Goal: Communication & Community: Answer question/provide support

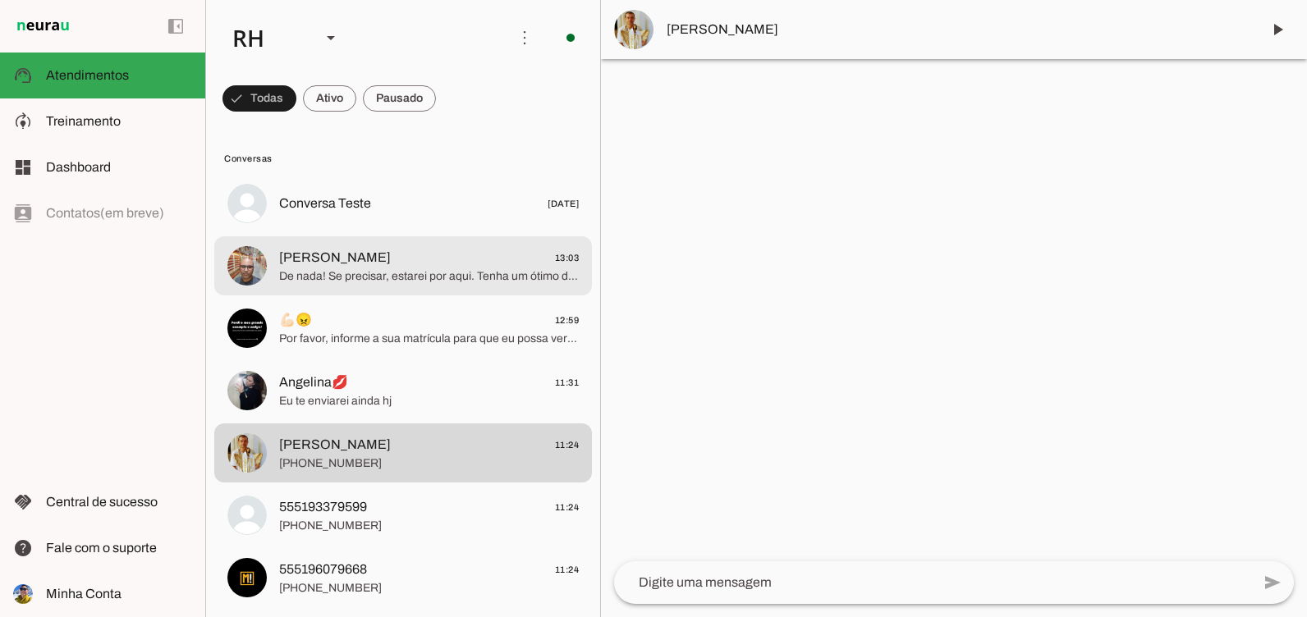
click at [440, 279] on span "De nada! Se precisar, estarei por aqui. Tenha um ótimo dia!" at bounding box center [429, 276] width 300 height 16
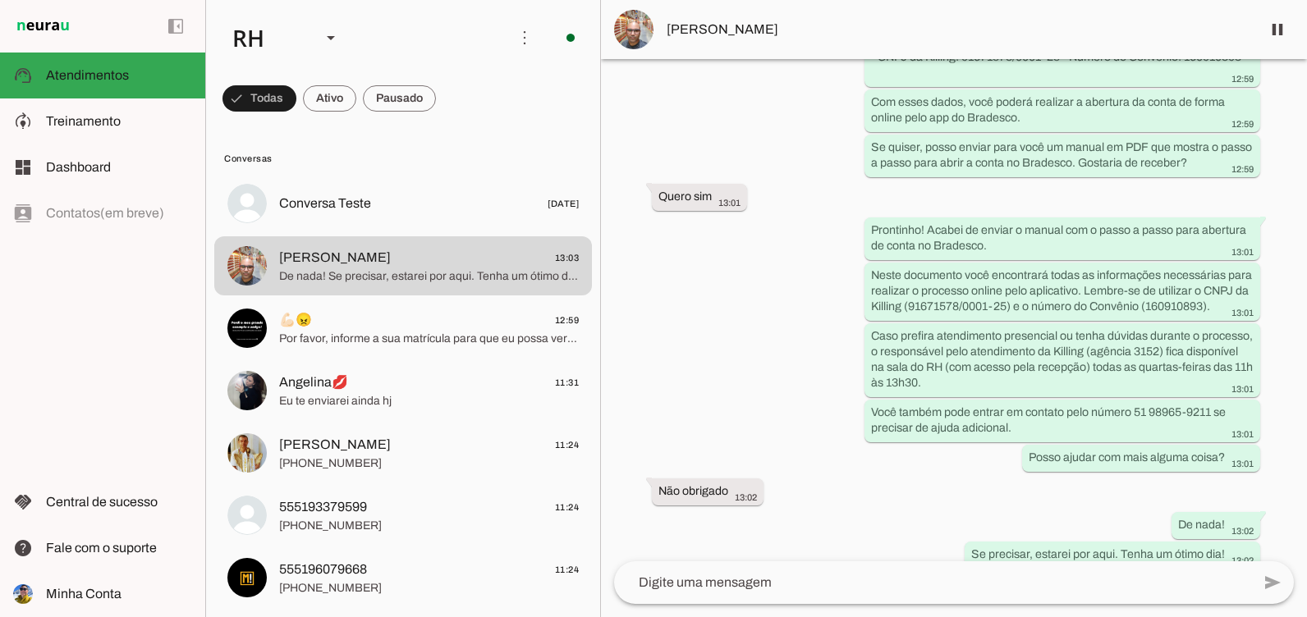
scroll to position [717, 0]
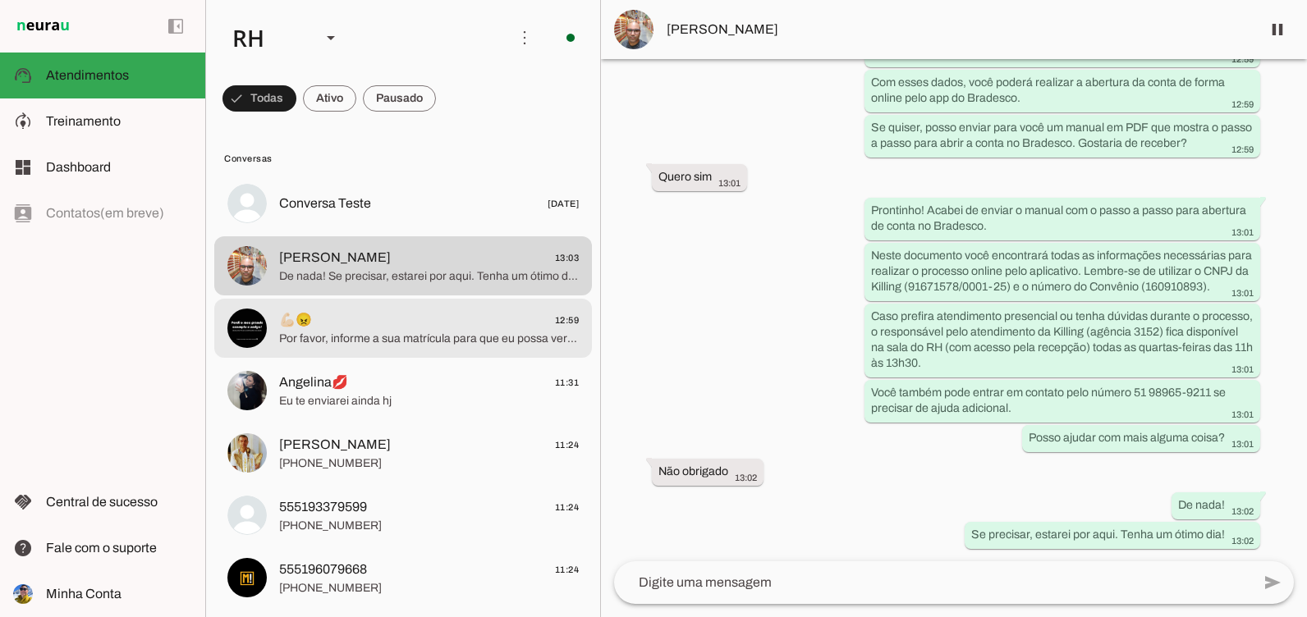
click at [357, 321] on span "💪🏻😠 12:59" at bounding box center [429, 320] width 300 height 21
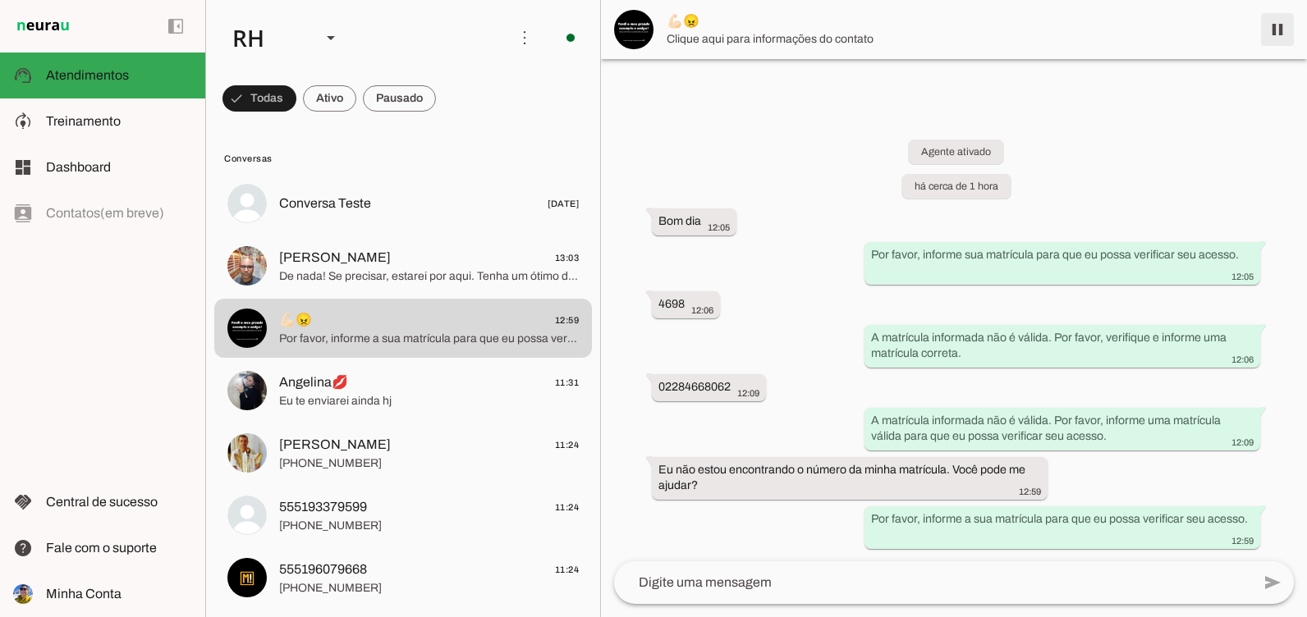
click at [1277, 32] on span at bounding box center [1276, 29] width 39 height 39
click at [721, 572] on div at bounding box center [932, 582] width 637 height 43
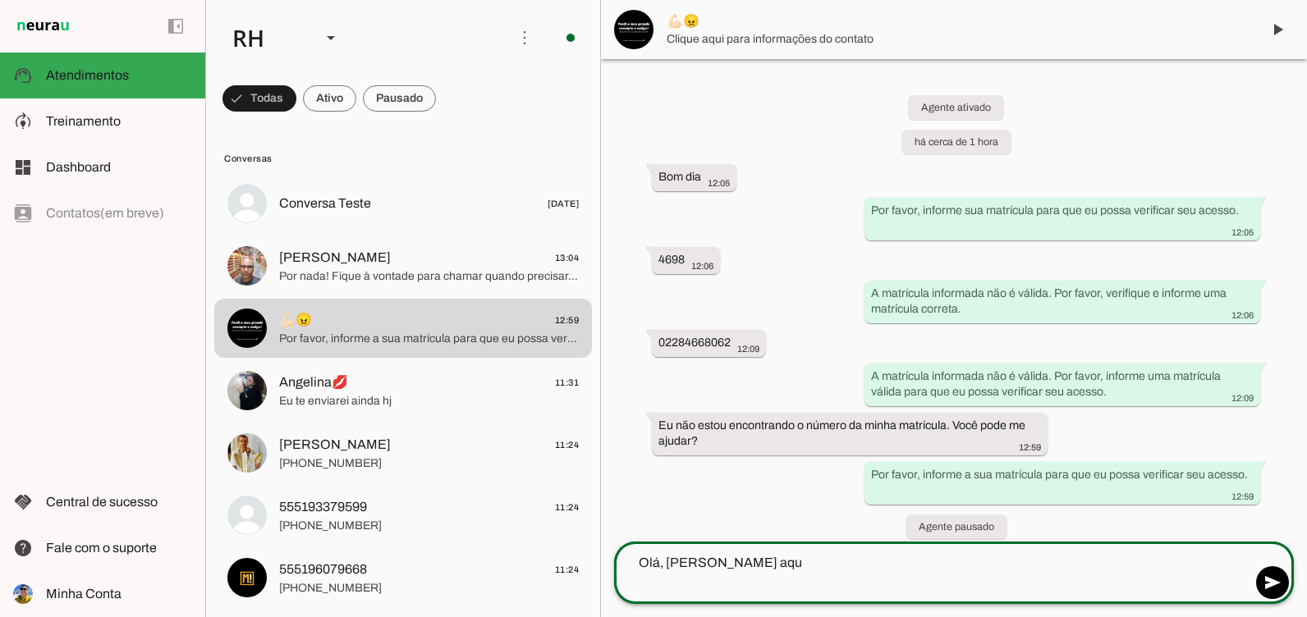
type textarea "Olá, [PERSON_NAME] aqui"
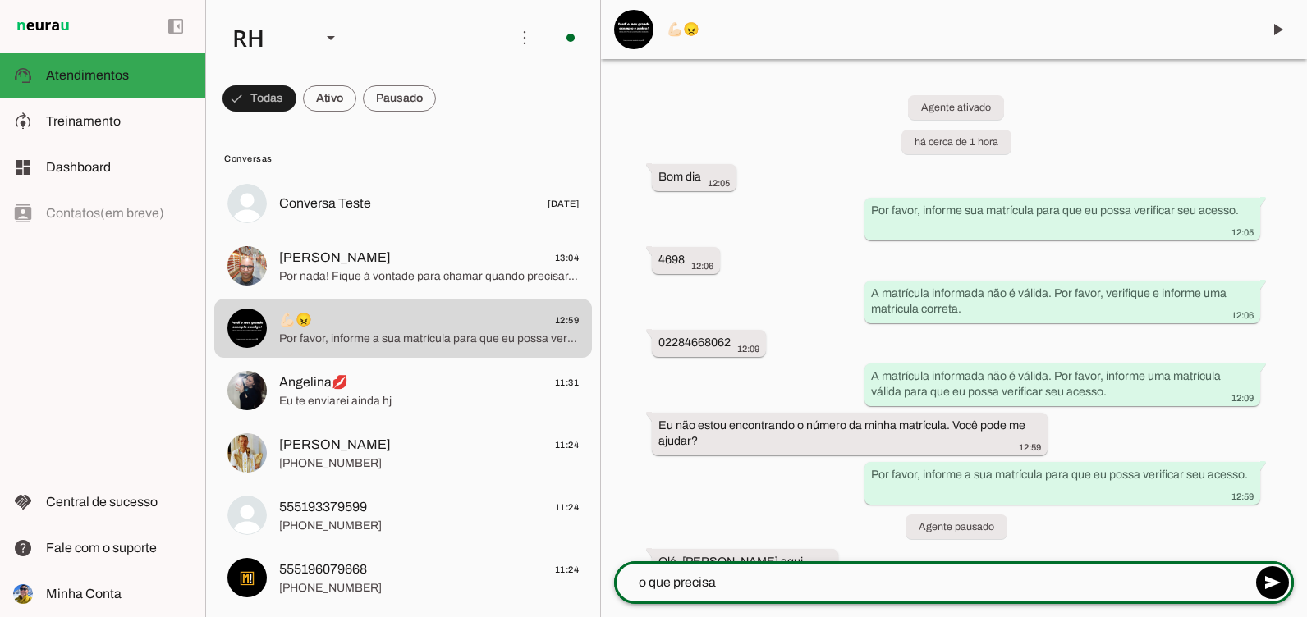
type textarea "o que precisa?"
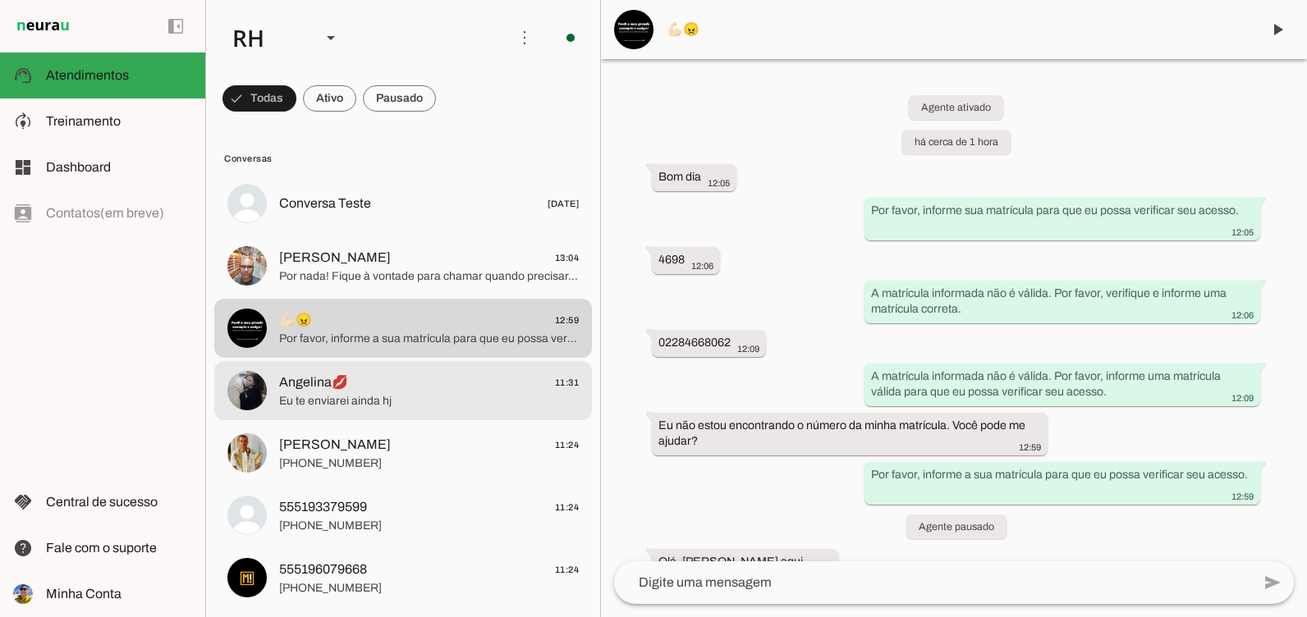
click at [442, 378] on span "Angelina💋 11:31" at bounding box center [429, 383] width 300 height 21
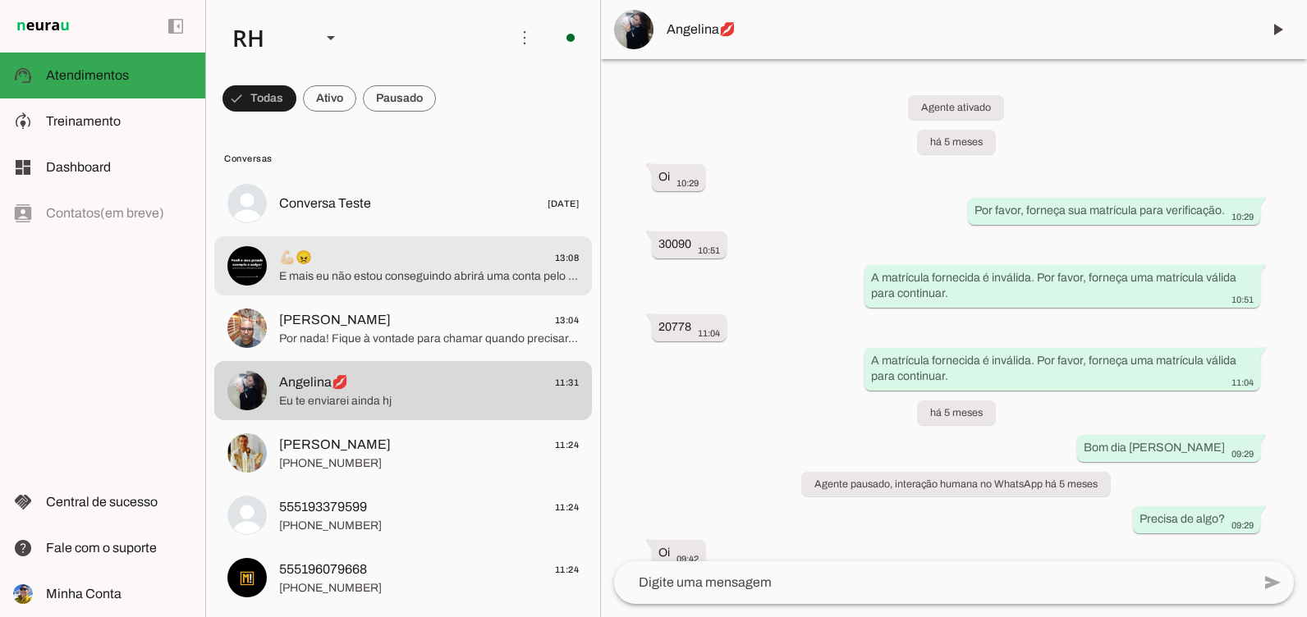
click at [359, 251] on span "💪🏻😠 13:08" at bounding box center [429, 258] width 300 height 21
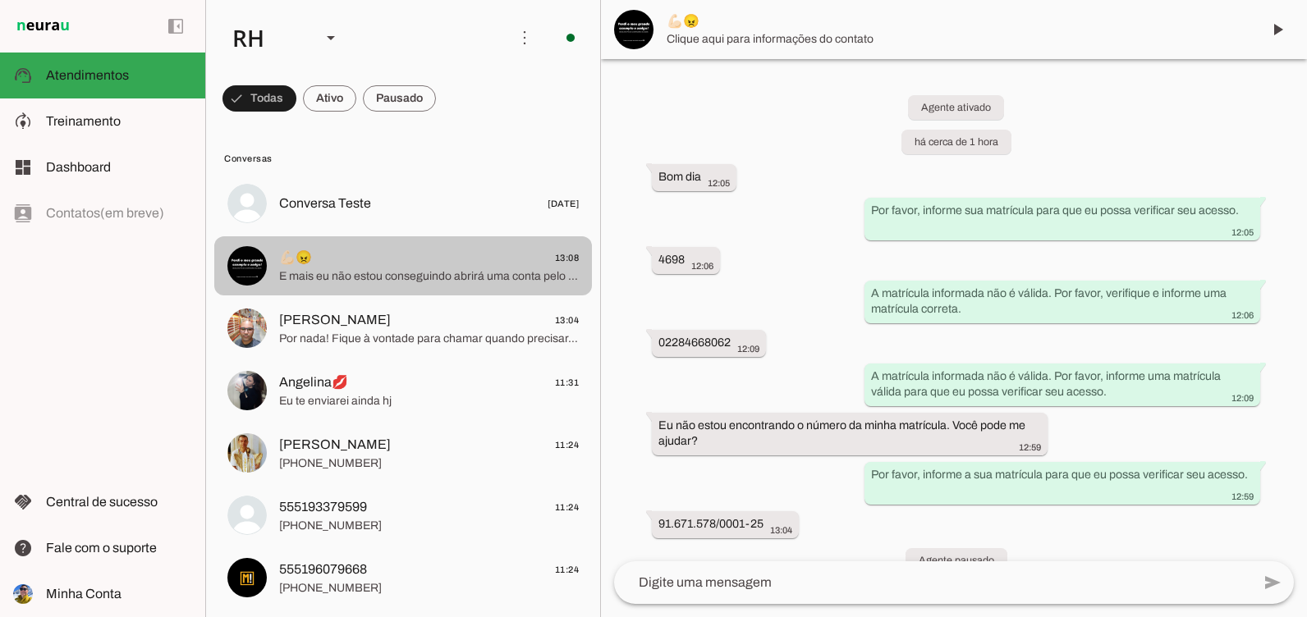
scroll to position [316, 0]
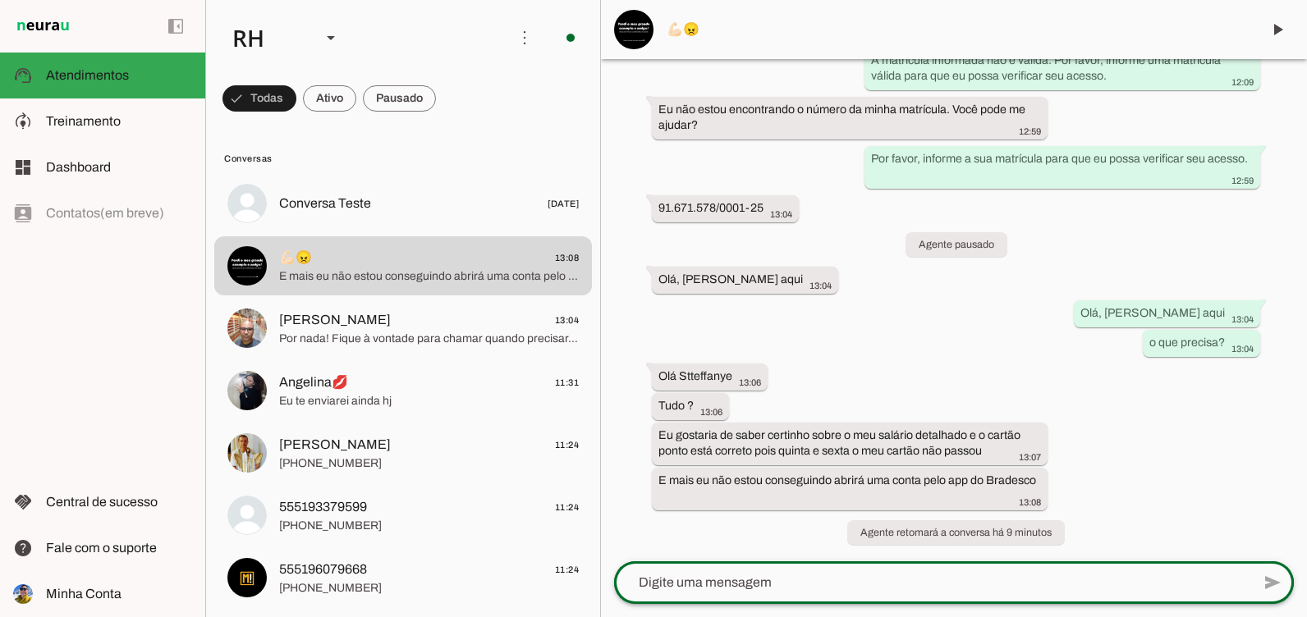
click at [809, 595] on div at bounding box center [932, 582] width 637 height 43
click at [798, 592] on textarea at bounding box center [932, 583] width 637 height 20
type textarea "quanto ao ponto crachá,"
type md-outlined-text-field "quanto ao ponto crachá,"
drag, startPoint x: 804, startPoint y: 587, endPoint x: 631, endPoint y: 587, distance: 173.2
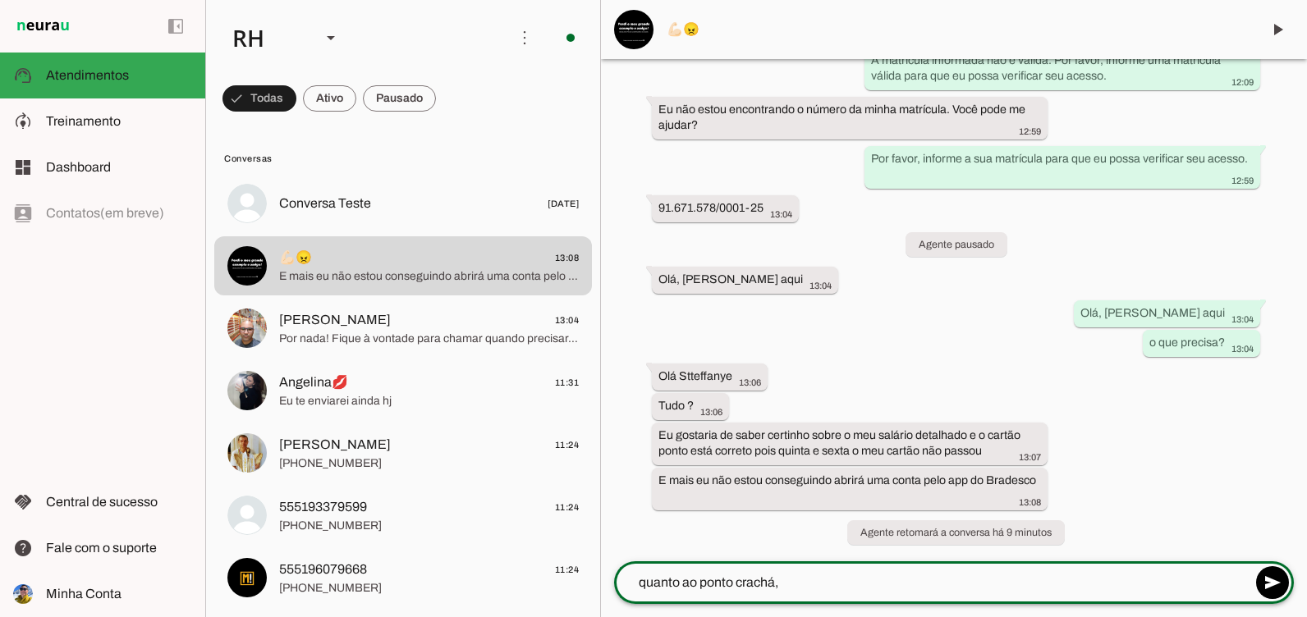
click at [631, 587] on textarea "quanto ao ponto crachá," at bounding box center [932, 583] width 637 height 20
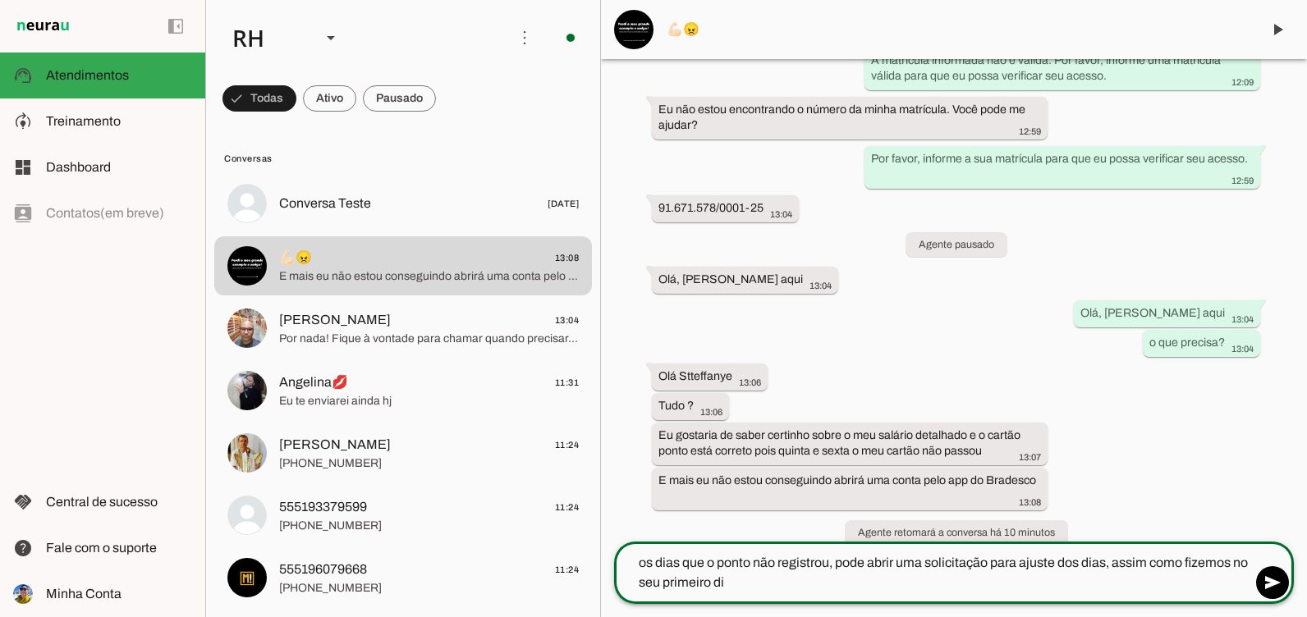
type textarea "os dias que o ponto não registrou, pode abrir uma solicitação para ajuste dos d…"
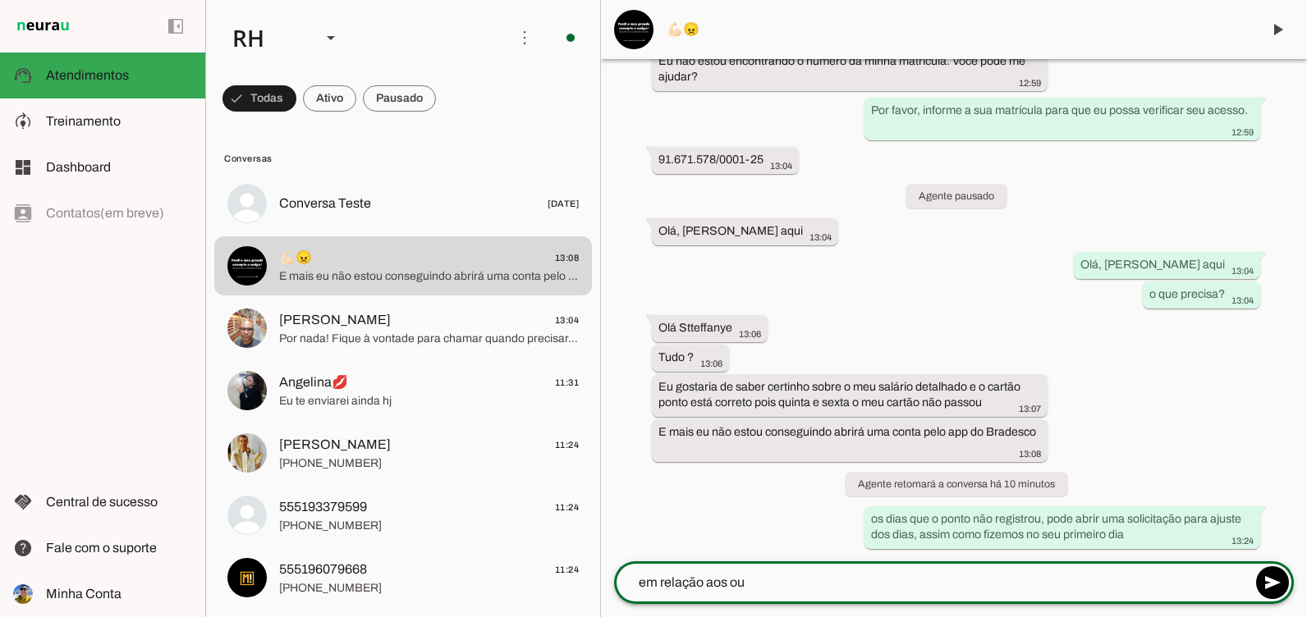
scroll to position [364, 0]
type textarea "e"
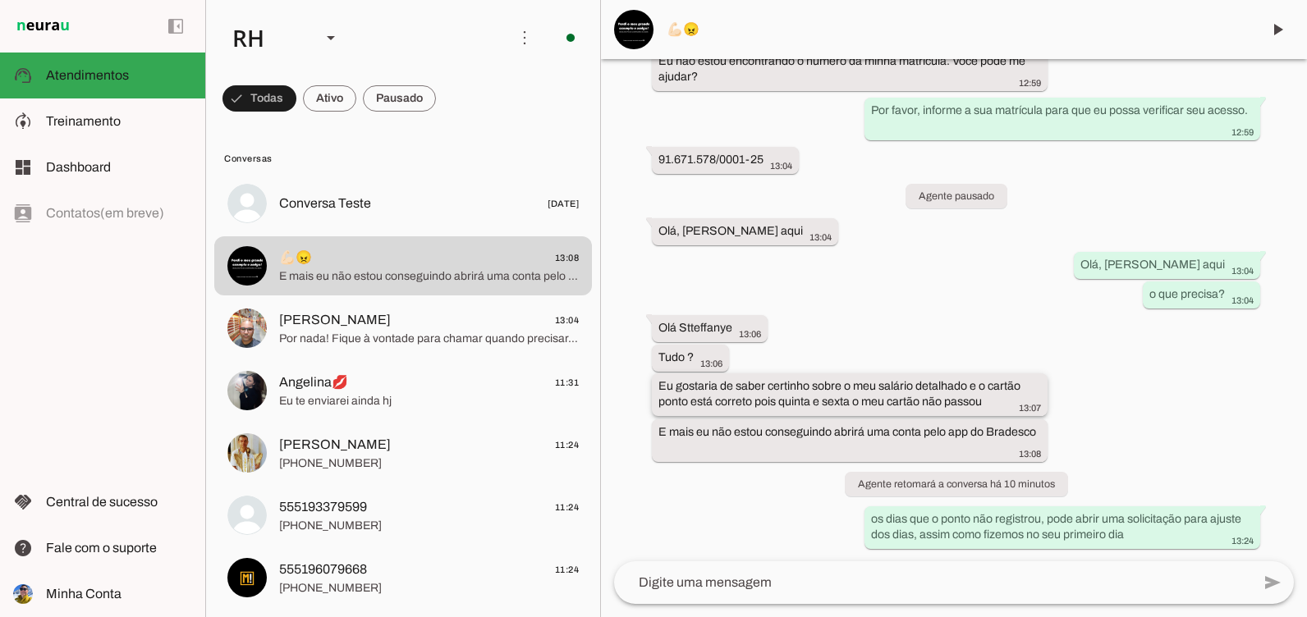
drag, startPoint x: 657, startPoint y: 382, endPoint x: 1001, endPoint y: 408, distance: 345.7
click at [1001, 408] on whatsapp-message-bubble "Eu gostaria de saber certinho sobre o meu salário detalhado e o cartão ponto es…" at bounding box center [850, 394] width 396 height 43
drag, startPoint x: 1001, startPoint y: 408, endPoint x: 986, endPoint y: 404, distance: 16.1
click at [986, 404] on div "Eu gostaria de saber certinho sobre o meu salário detalhado e o cartão ponto es…" at bounding box center [849, 396] width 382 height 36
click at [0, 0] on slot "Eu gostaria de saber certinho sobre o meu salário detalhado e o cartão ponto es…" at bounding box center [0, 0] width 0 height 0
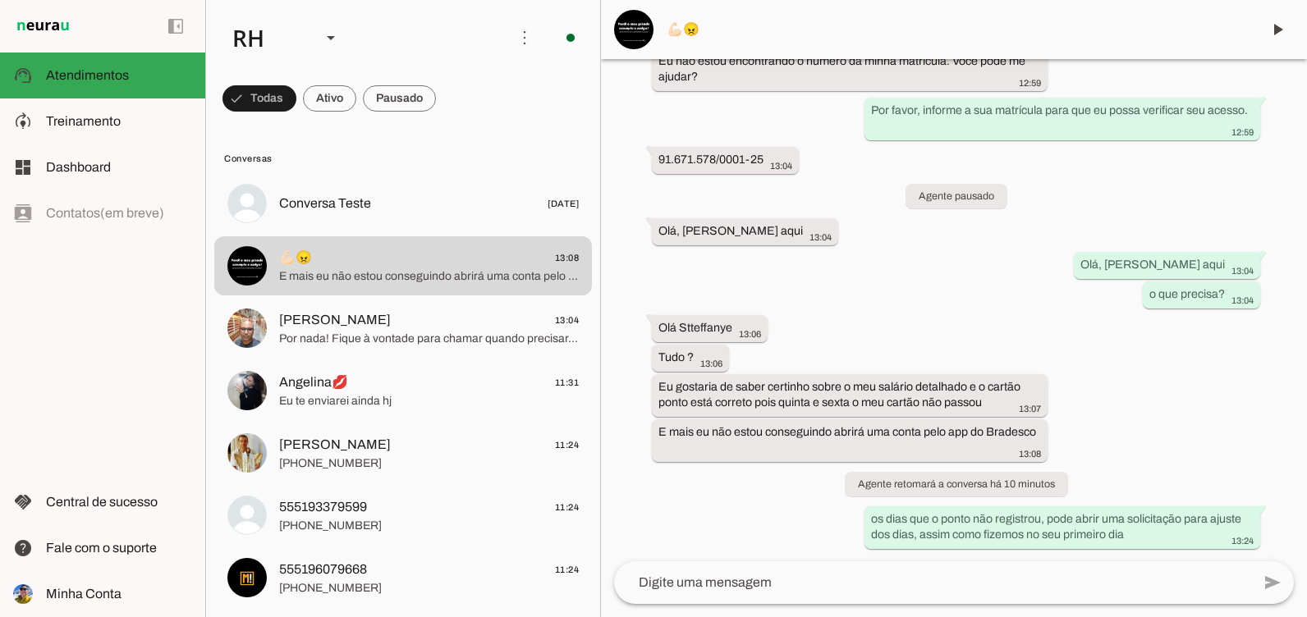
click at [760, 589] on textarea at bounding box center [932, 583] width 637 height 20
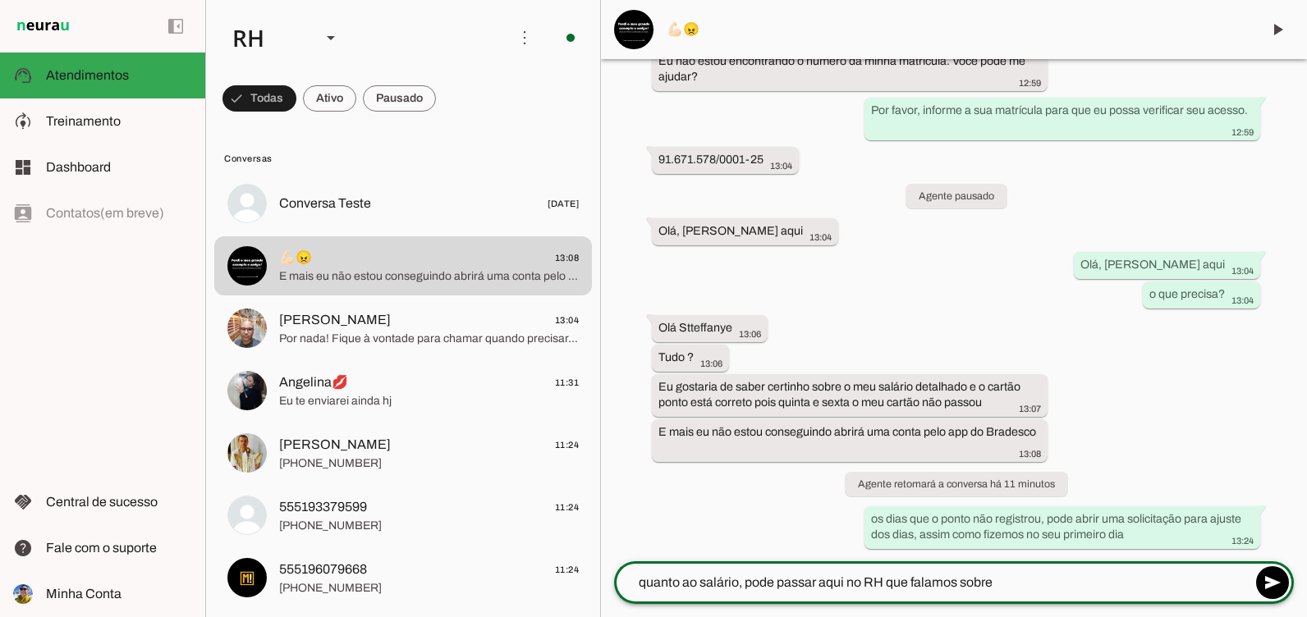
type textarea "quanto ao salário, pode passar aqui no RH que falamos sobre"
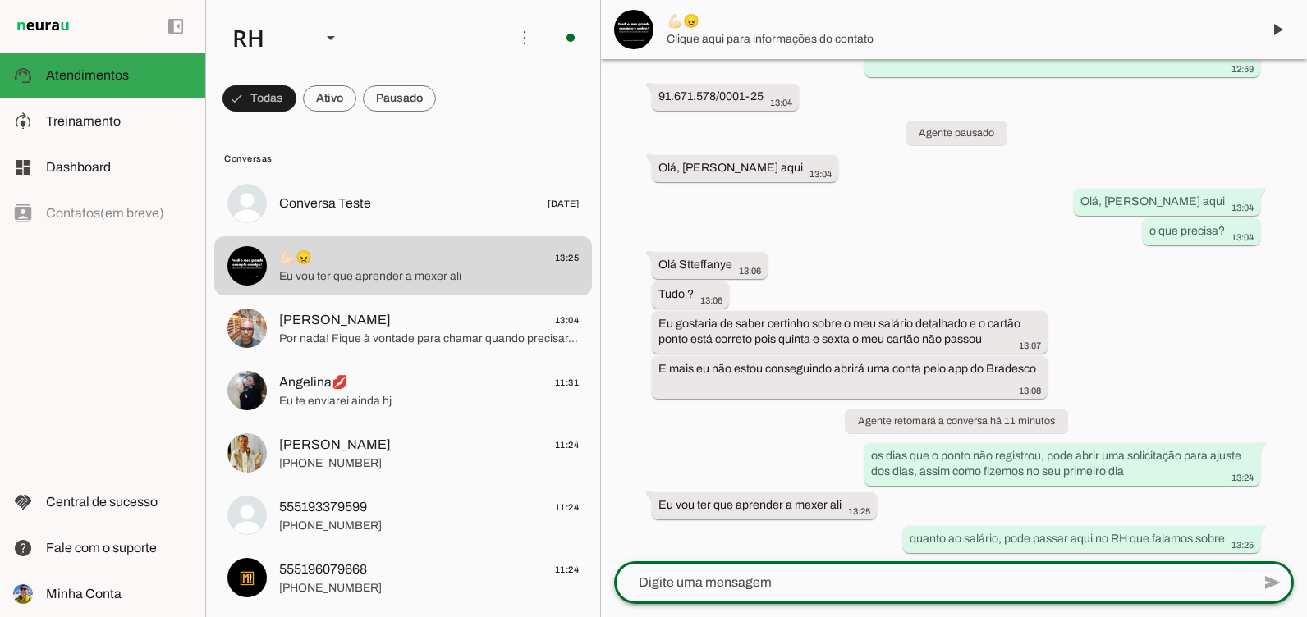
scroll to position [0, 0]
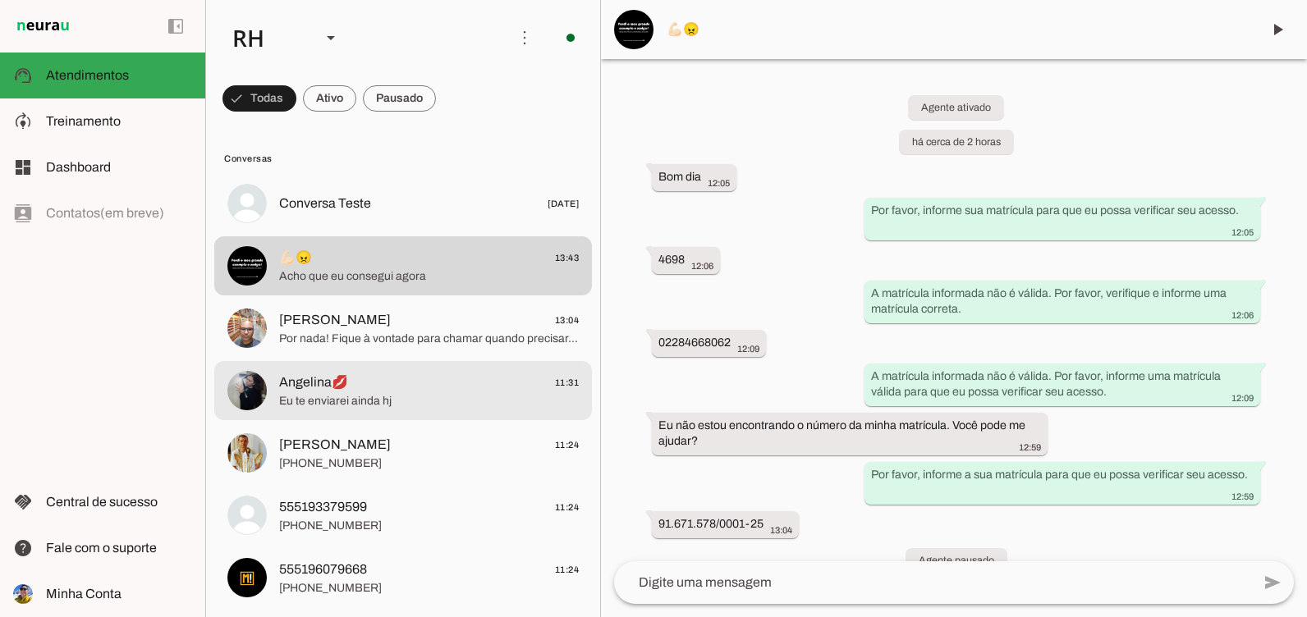
click at [291, 336] on span "Por nada! Fique à vontade para chamar quando precisar. Até mais!" at bounding box center [429, 339] width 300 height 16
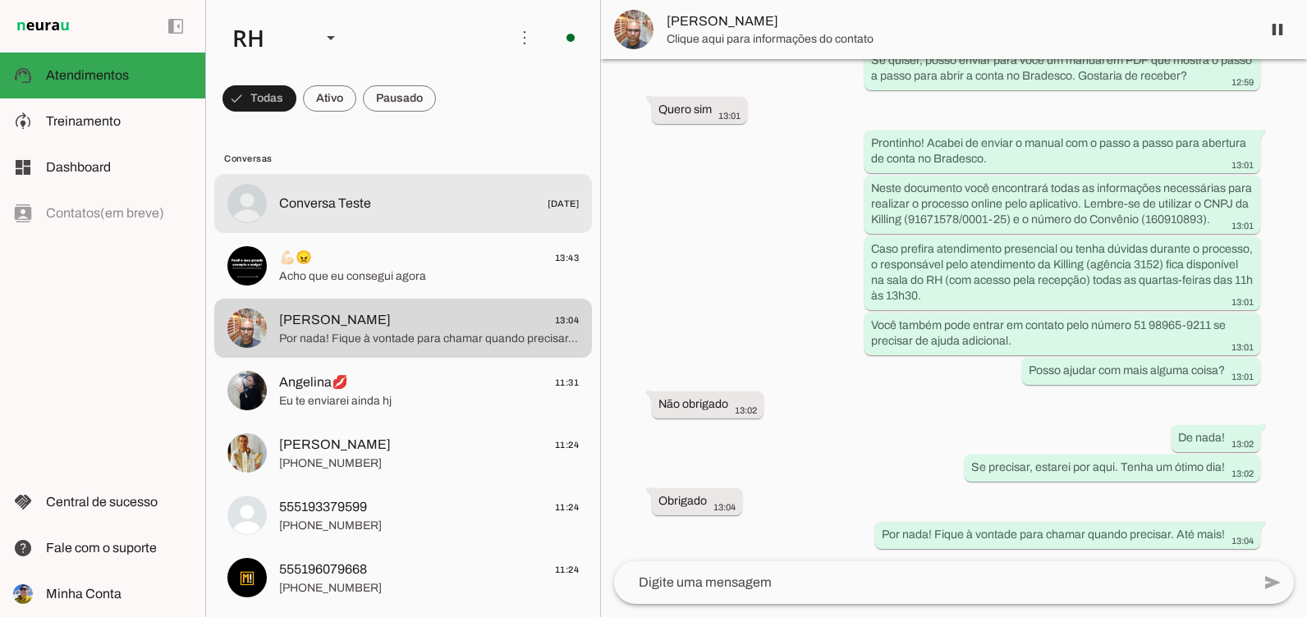
click at [428, 266] on span "💪🏻😠 13:43" at bounding box center [429, 258] width 300 height 21
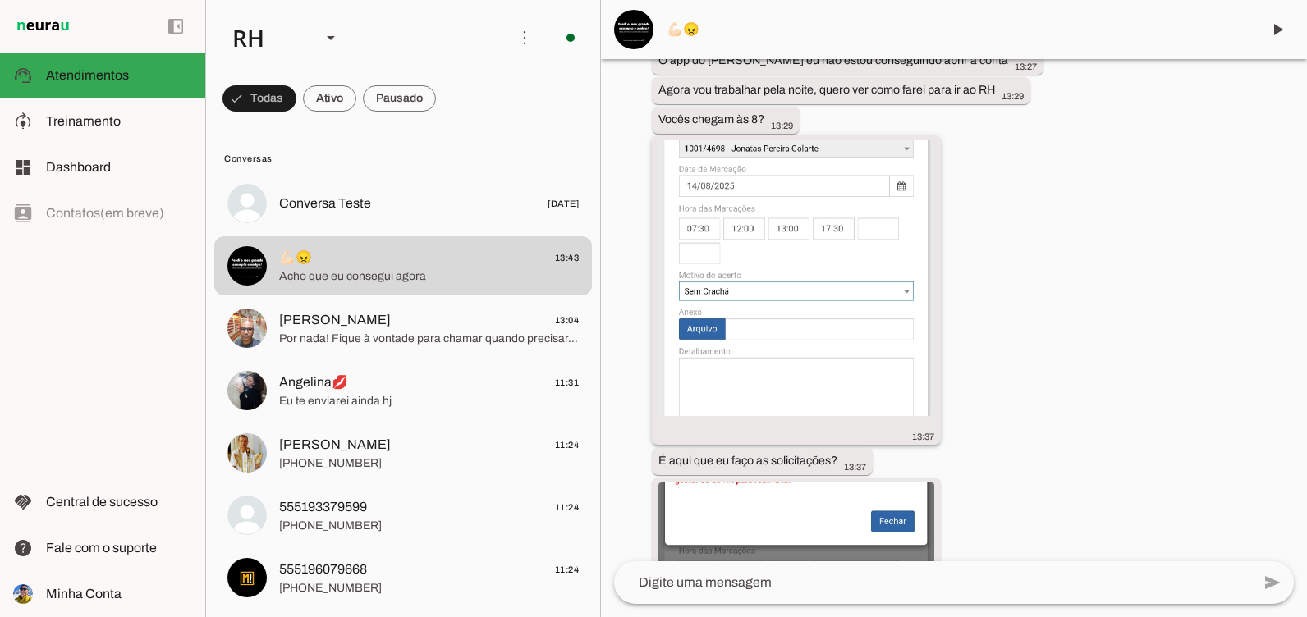
scroll to position [1233, 0]
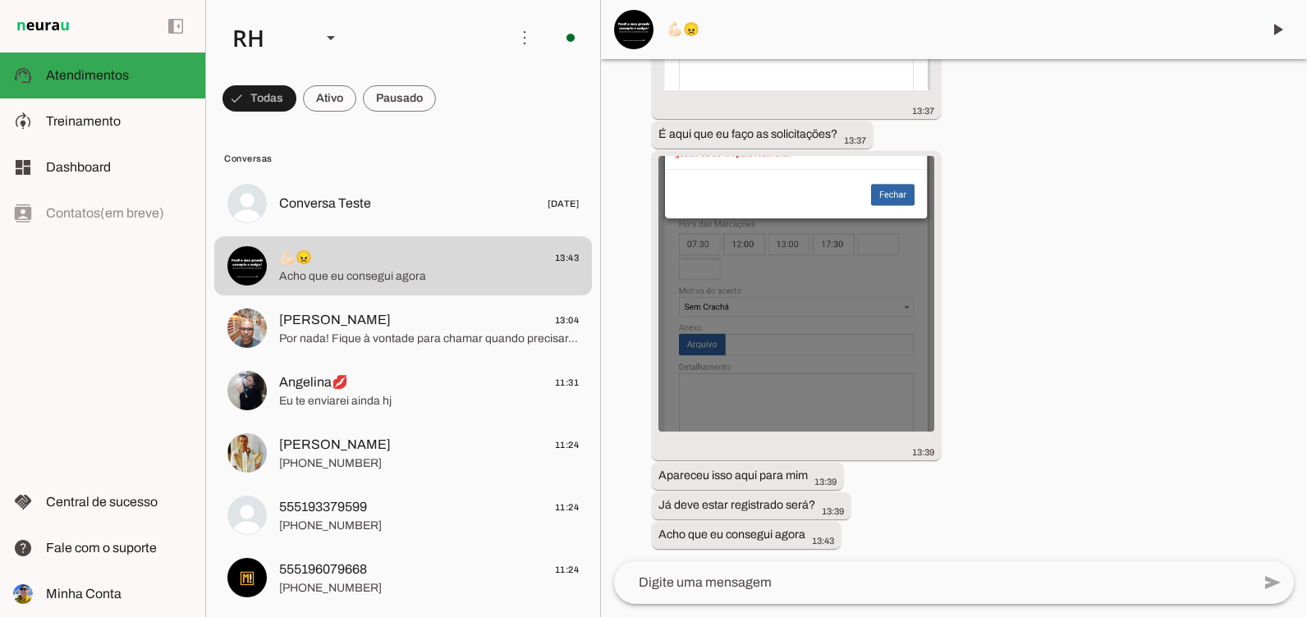
click at [772, 583] on textarea at bounding box center [932, 583] width 637 height 20
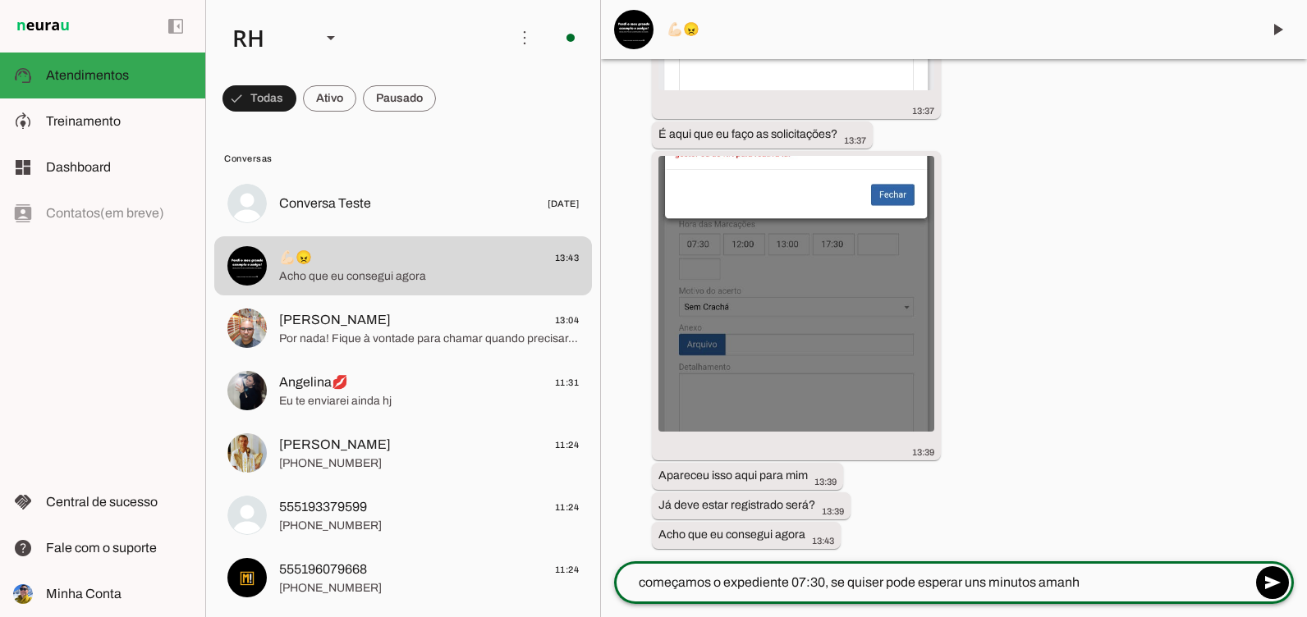
type textarea "começamos o expediente 07:30, se quiser pode esperar uns minutos amanhã"
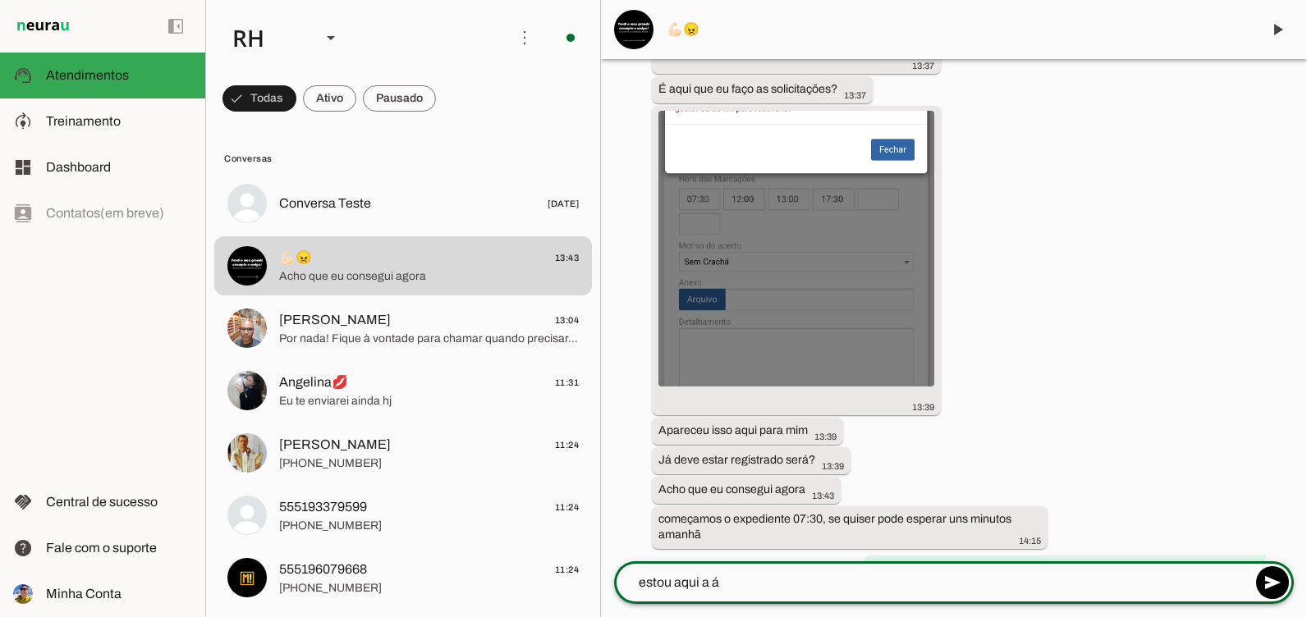
scroll to position [1282, 0]
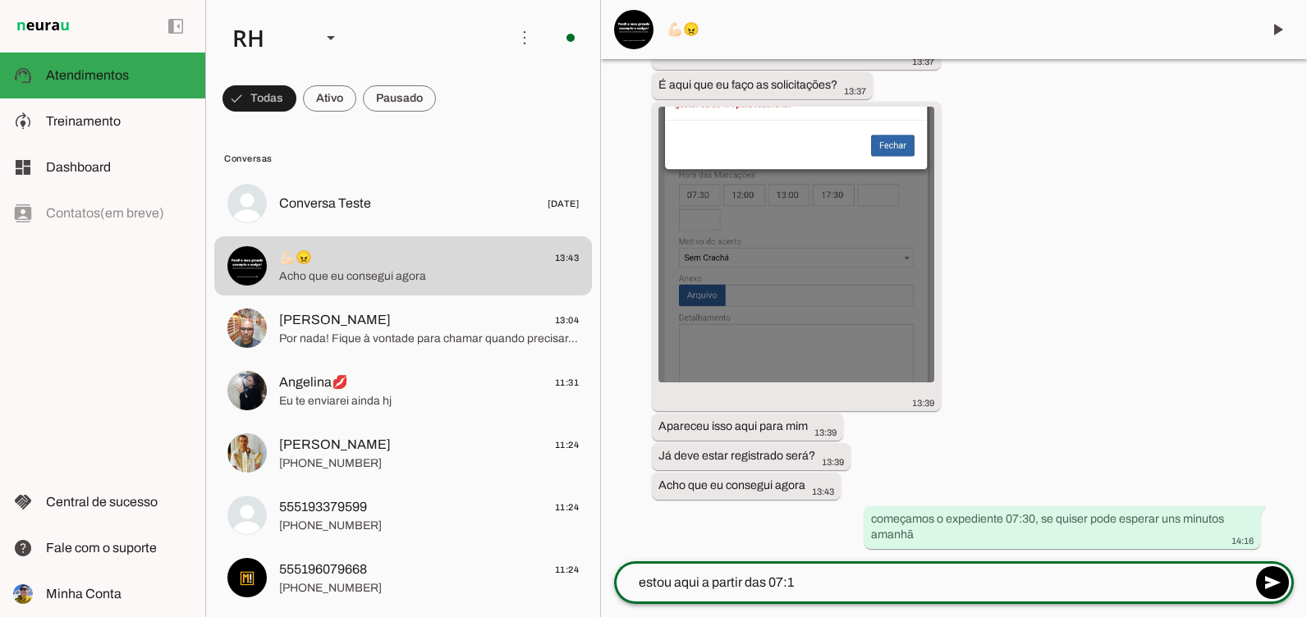
type textarea "estou aqui a partir das 07:15"
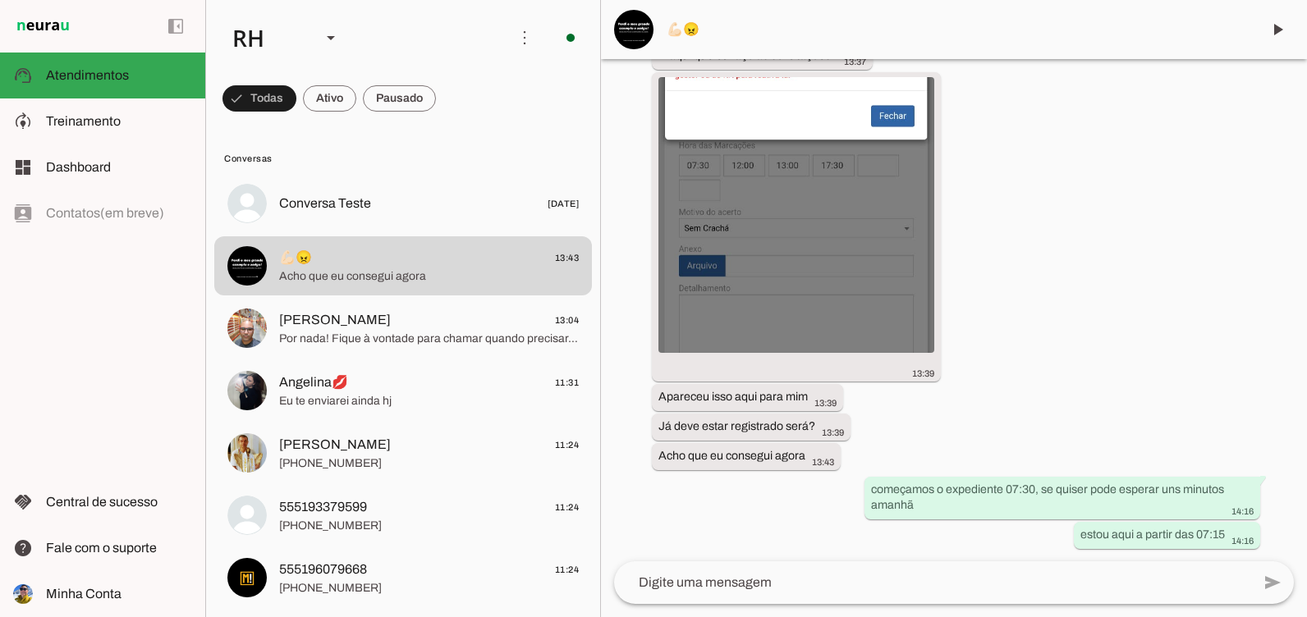
scroll to position [1312, 0]
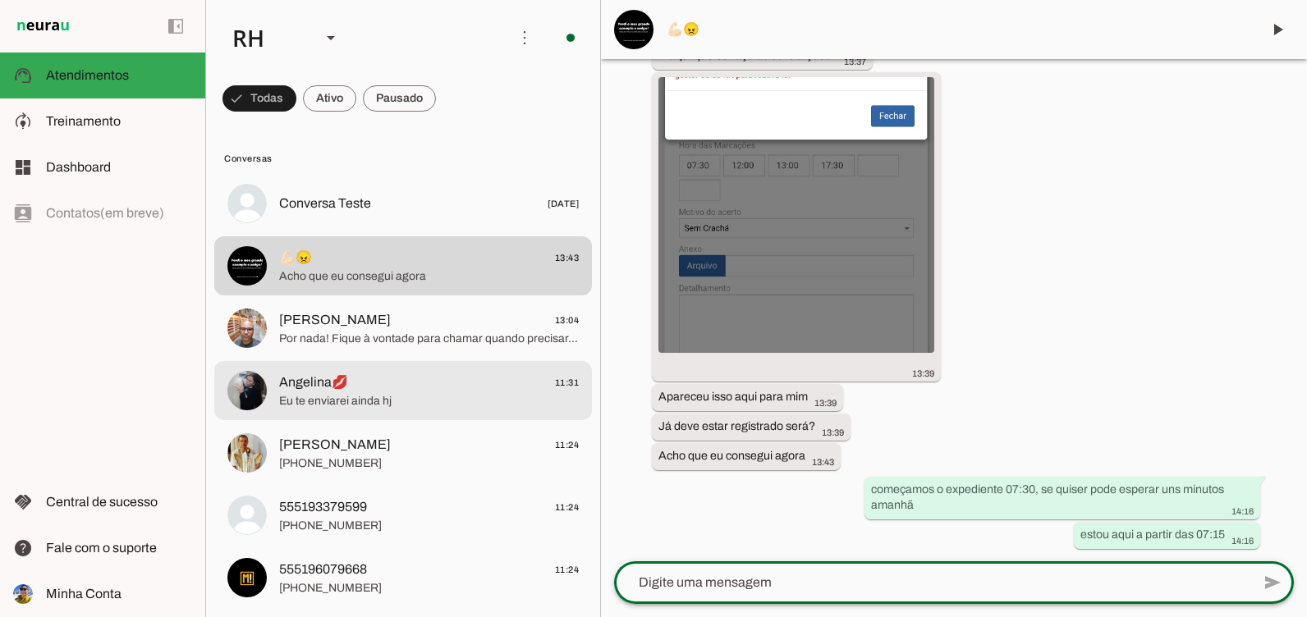
click at [423, 337] on span "Por nada! Fique à vontade para chamar quando precisar. Até mais!" at bounding box center [429, 339] width 300 height 16
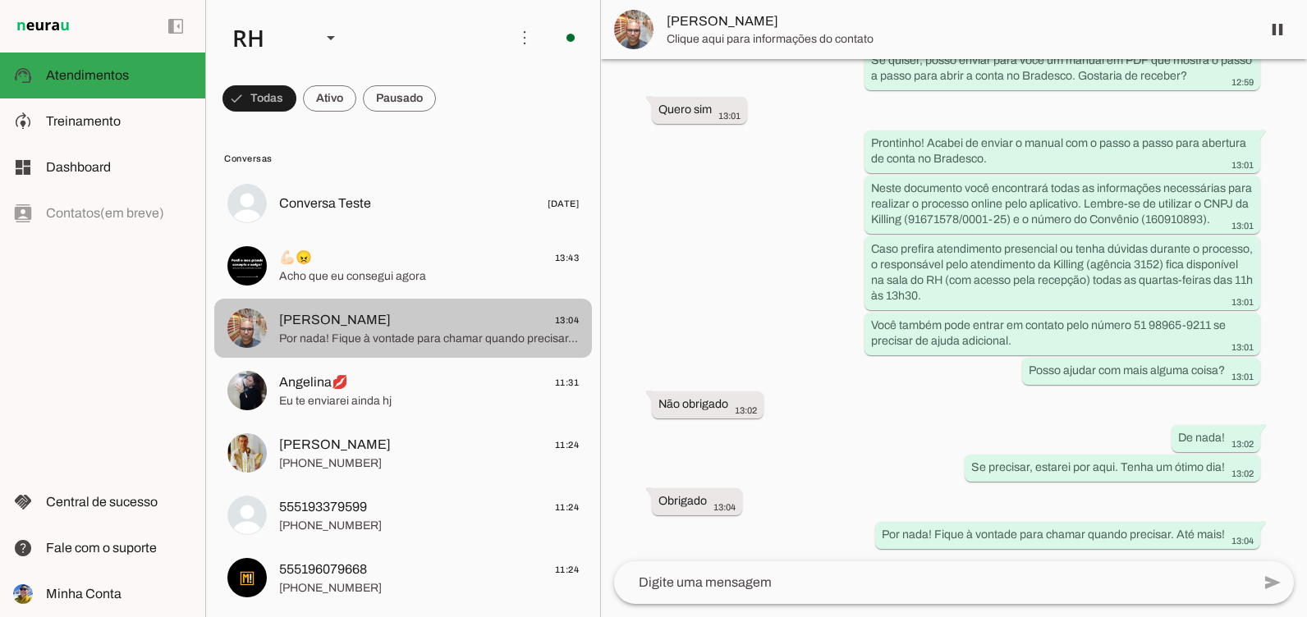
scroll to position [784, 0]
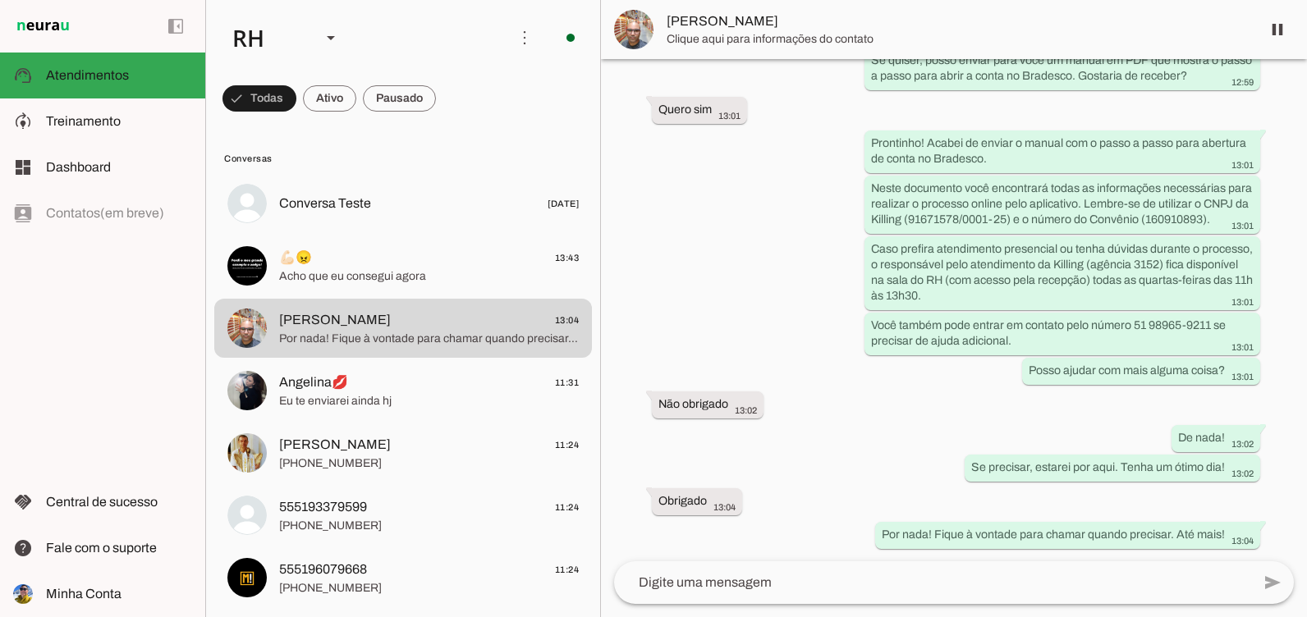
click at [393, 379] on span "Angelina💋 11:31" at bounding box center [429, 383] width 300 height 21
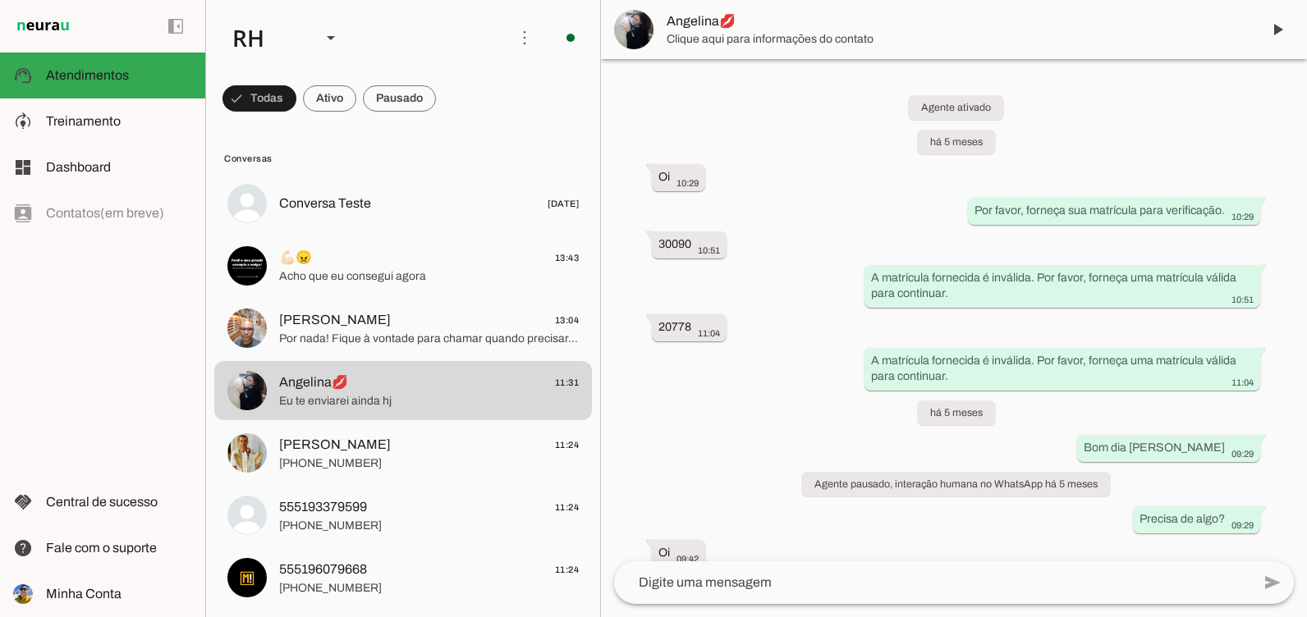
scroll to position [3204, 0]
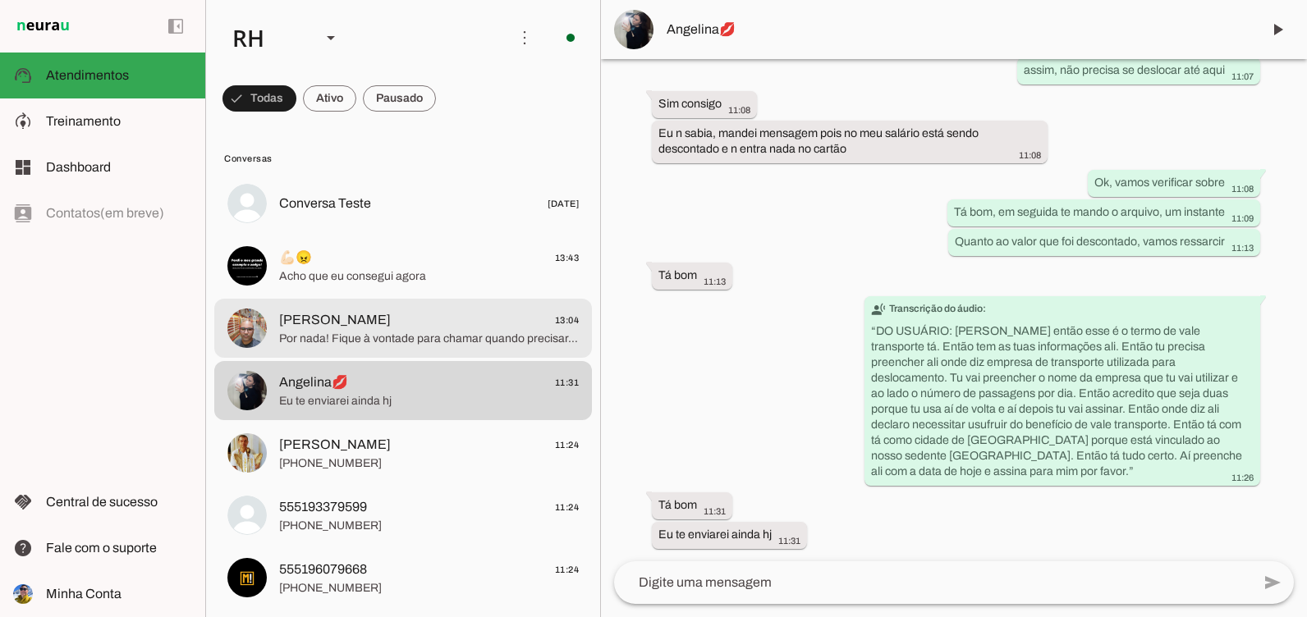
click at [387, 327] on span "Lucio 13:04" at bounding box center [429, 320] width 300 height 21
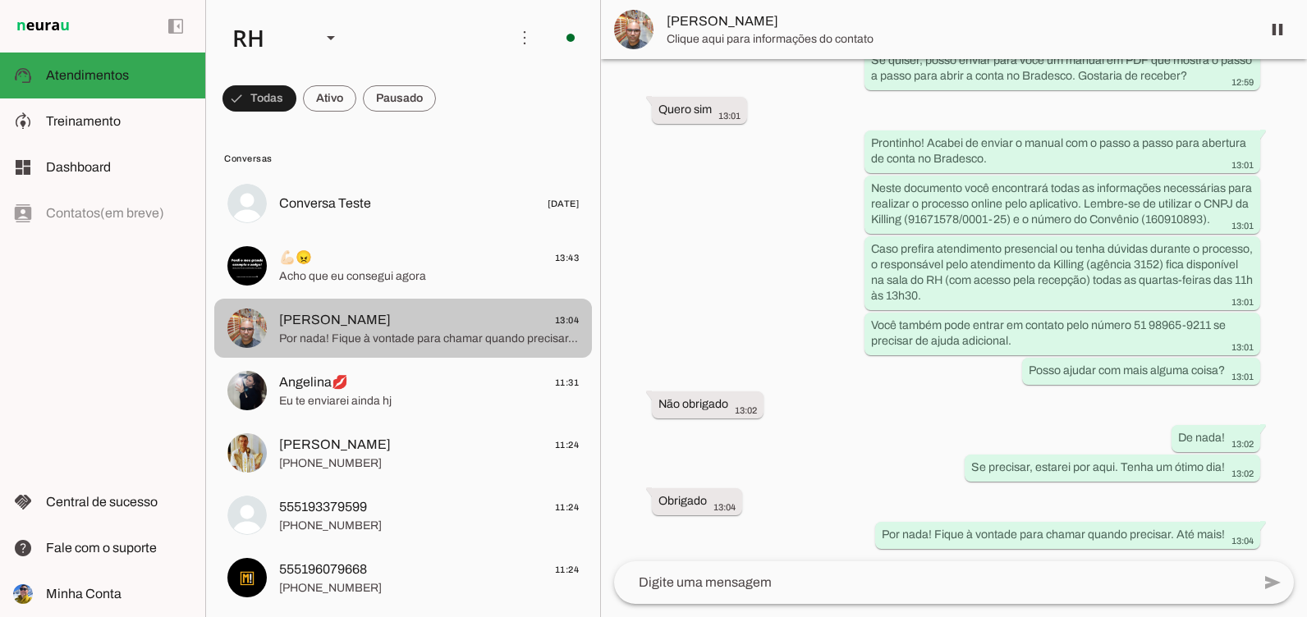
scroll to position [784, 0]
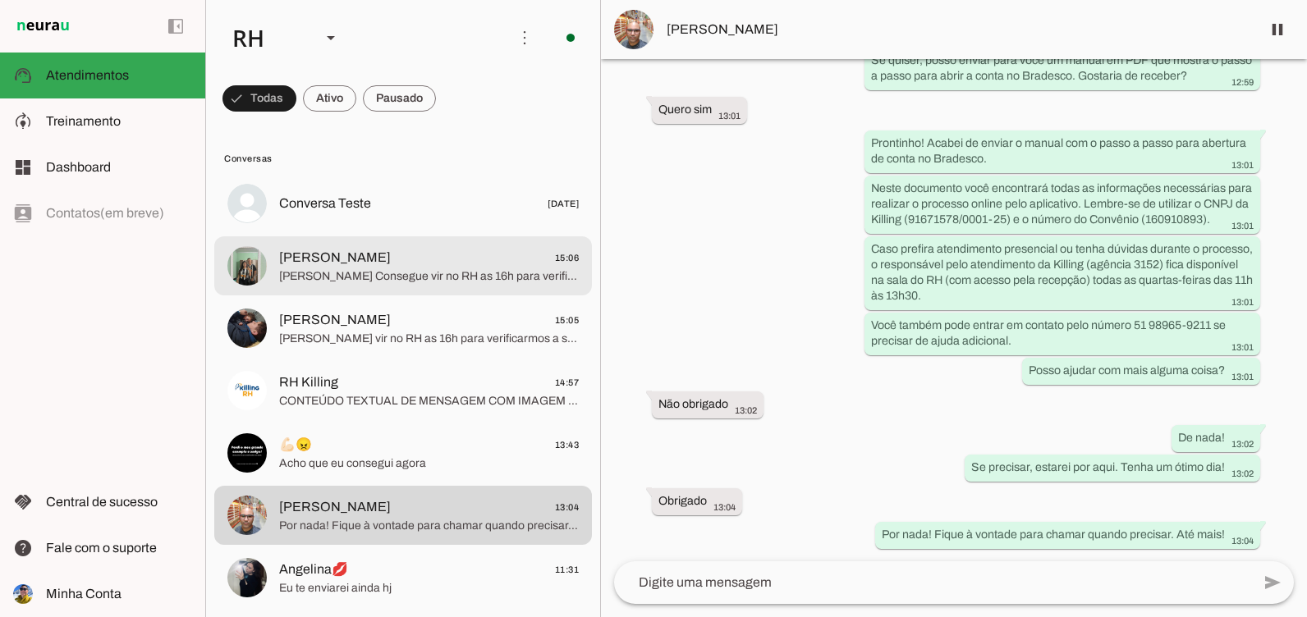
click at [393, 272] on span "Oi Marcus Consegue vir no RH as 16h para verificarmos a sua inscrição para o Po…" at bounding box center [429, 276] width 300 height 16
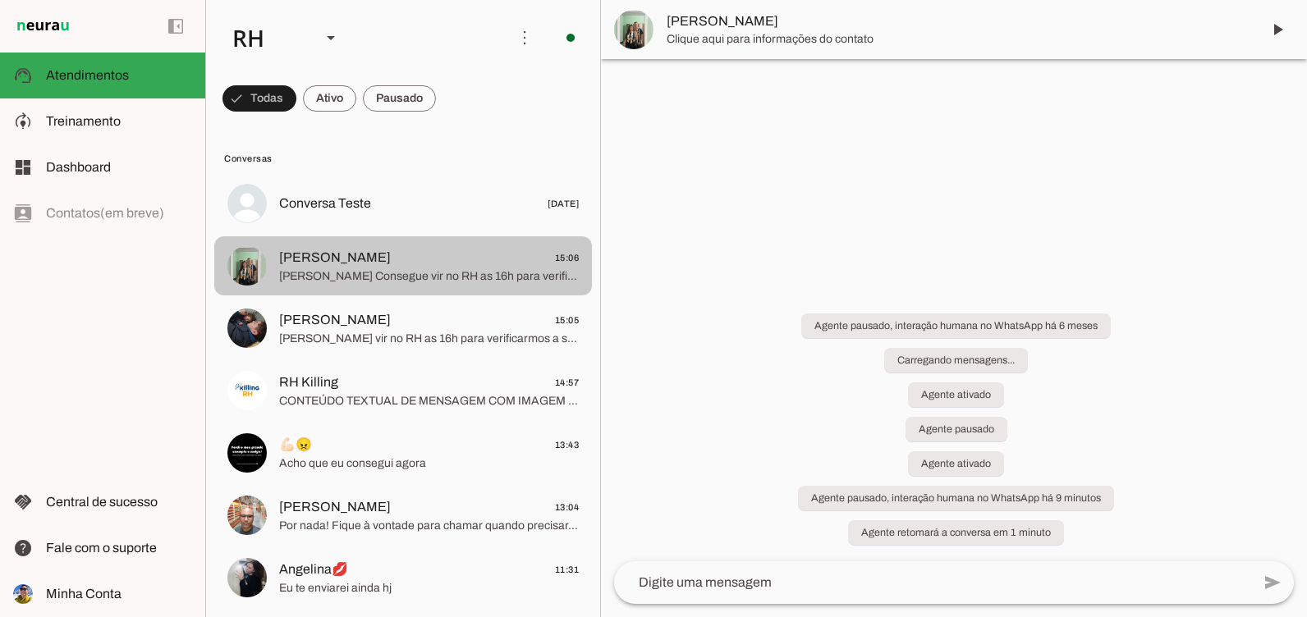
scroll to position [653, 0]
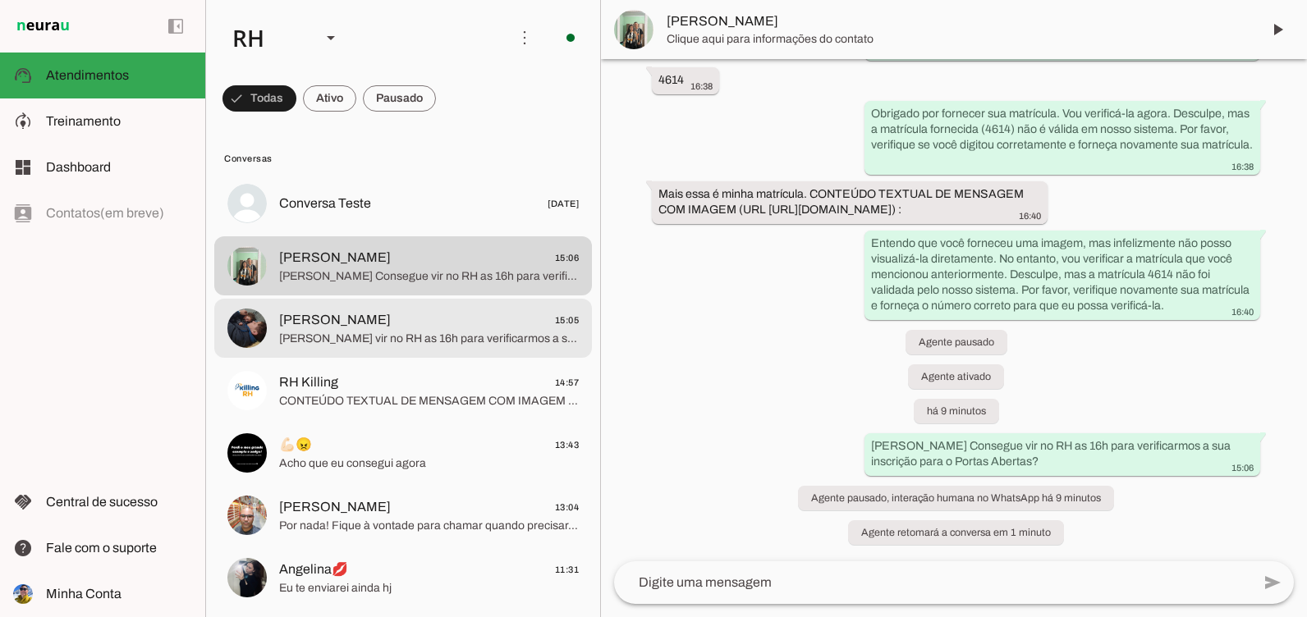
drag, startPoint x: 394, startPoint y: 335, endPoint x: 502, endPoint y: 588, distance: 275.8
click at [394, 336] on span "Oi Henrique Consegue vir no RH as 16h para verificarmos a sua inscrição para o …" at bounding box center [429, 339] width 300 height 16
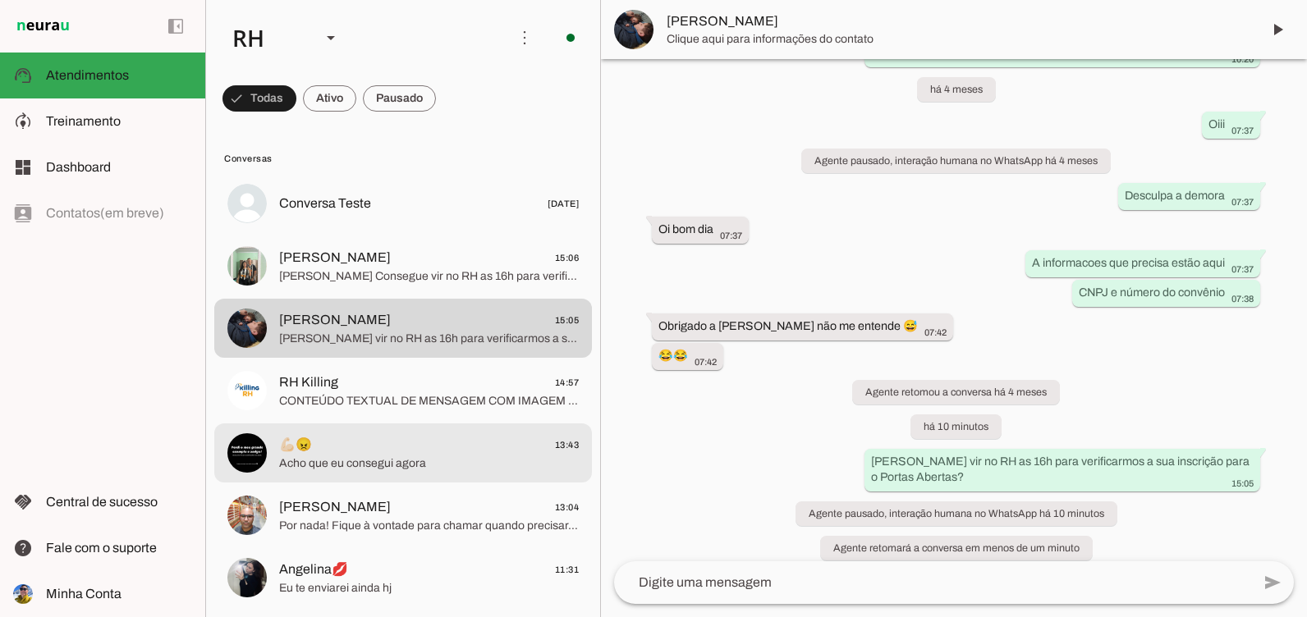
click at [396, 448] on span "💪🏻😠 13:43" at bounding box center [429, 445] width 300 height 21
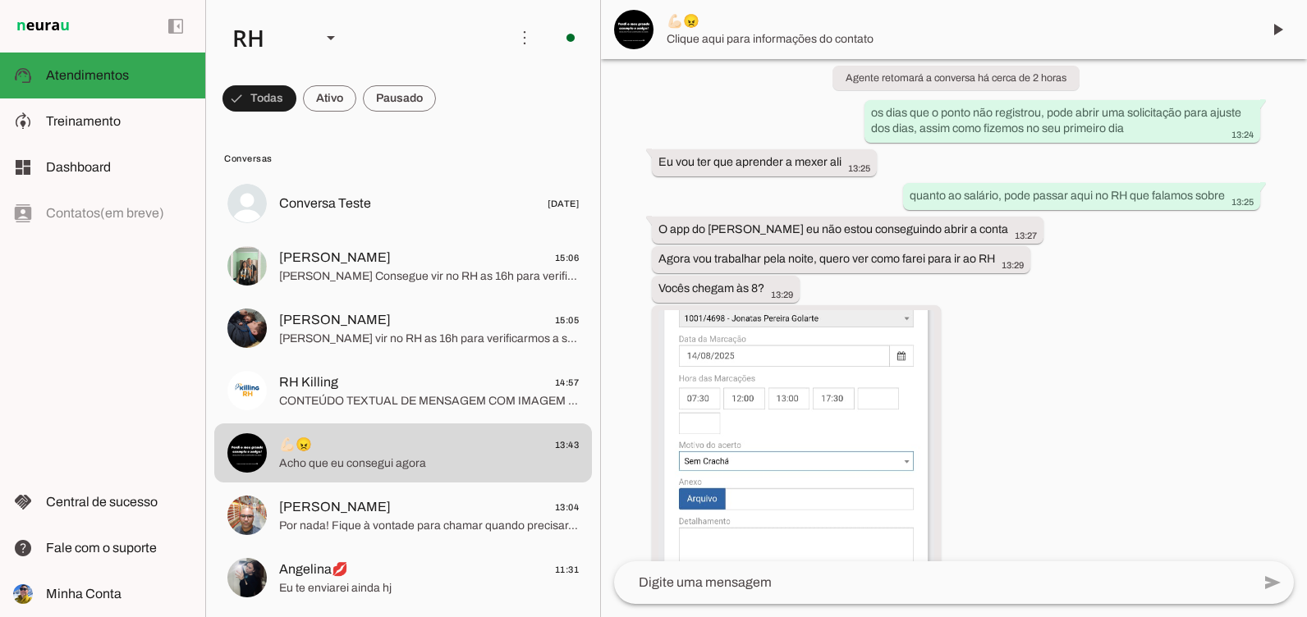
scroll to position [1312, 0]
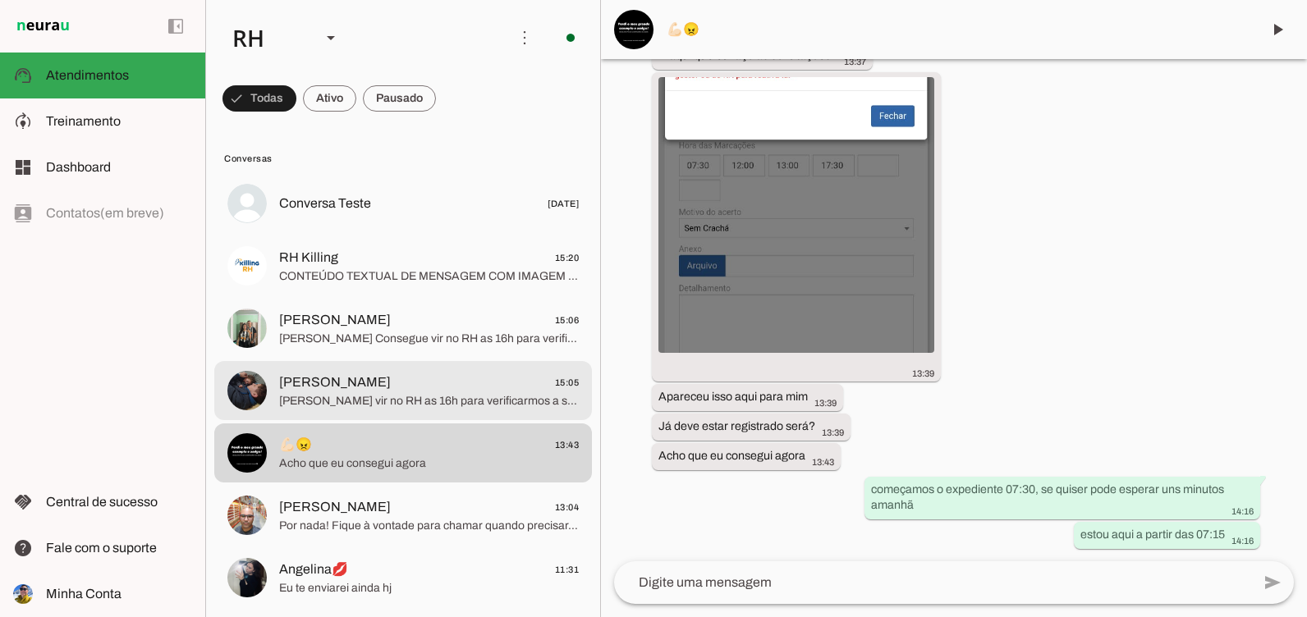
click at [387, 393] on span "Oi Henrique Consegue vir no RH as 16h para verificarmos a sua inscrição para o …" at bounding box center [429, 401] width 300 height 16
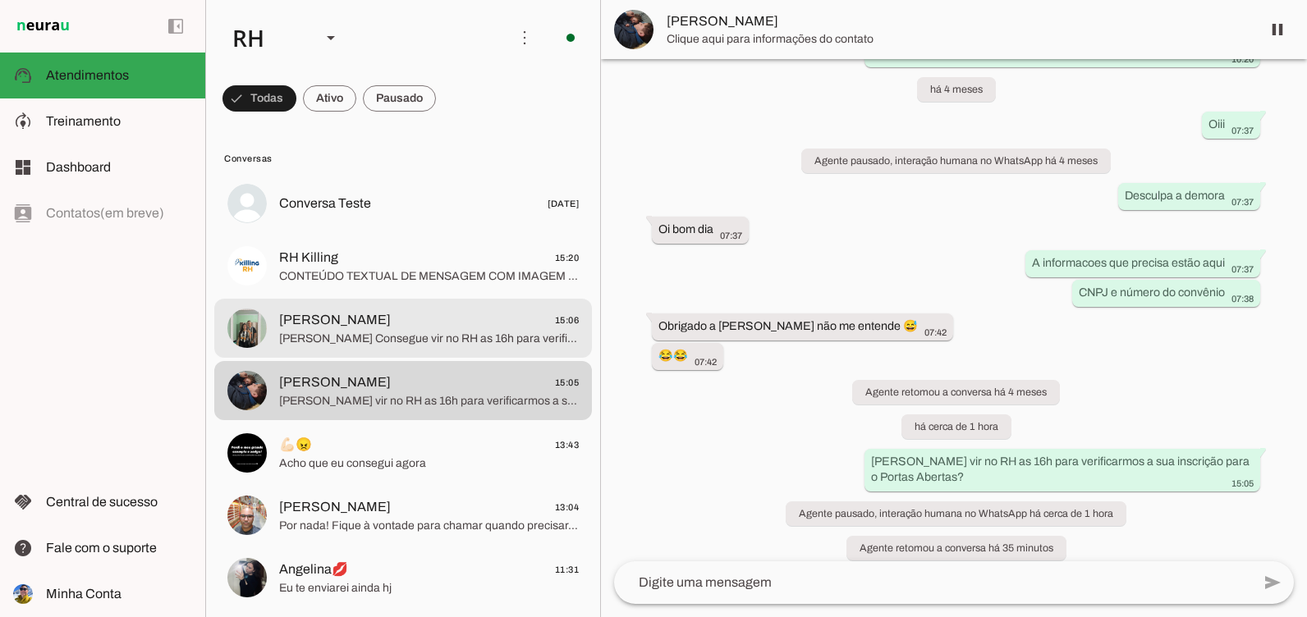
click at [401, 333] on span "Oi Marcus Consegue vir no RH as 16h para verificarmos a sua inscrição para o Po…" at bounding box center [429, 339] width 300 height 16
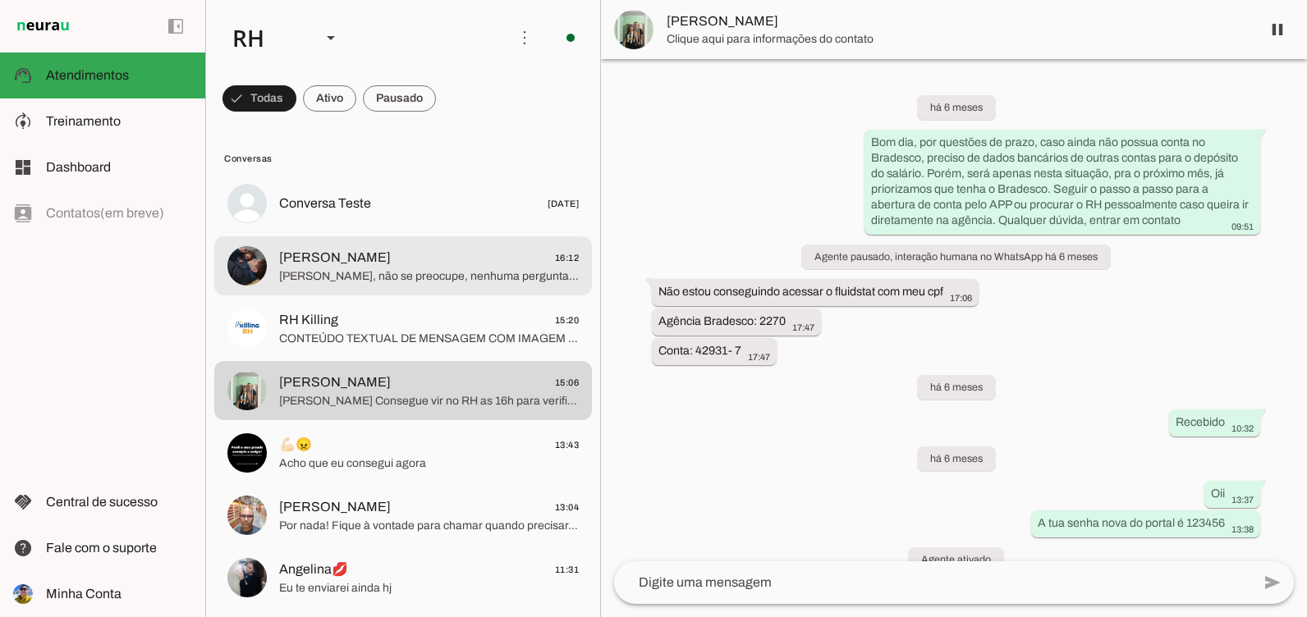
click at [402, 271] on span "Oi Henrique, não se preocupe, nenhuma pergunta é idiota por aqui! Estou aqui ju…" at bounding box center [429, 276] width 300 height 16
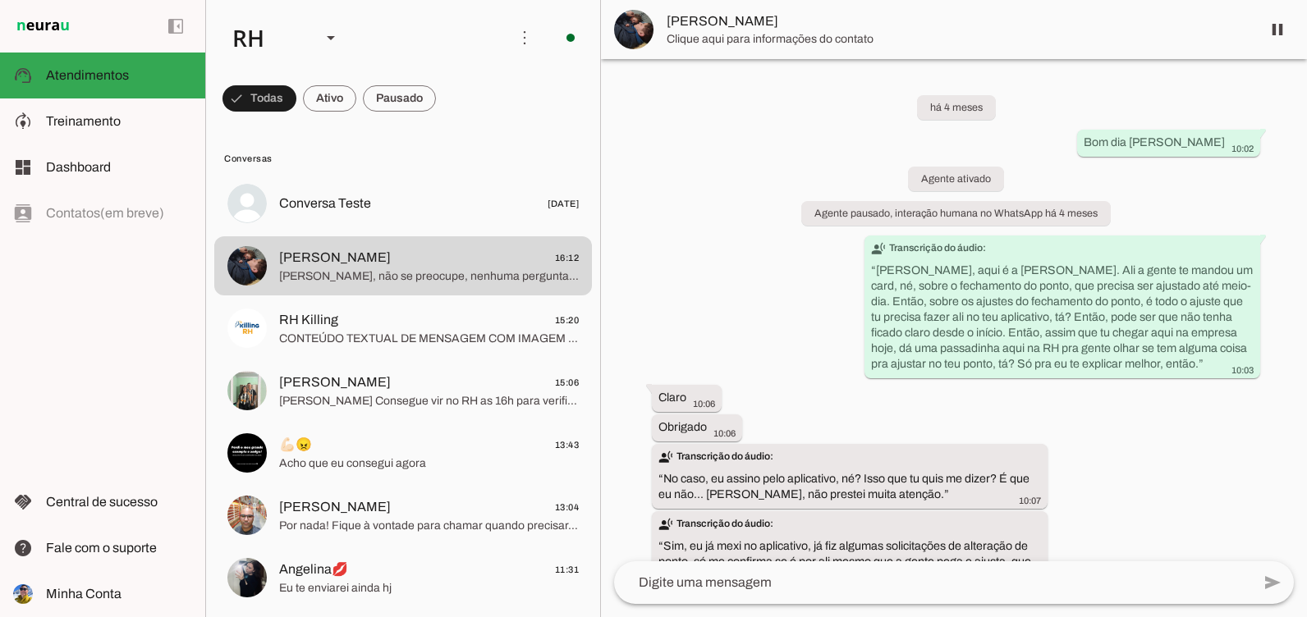
scroll to position [3272, 0]
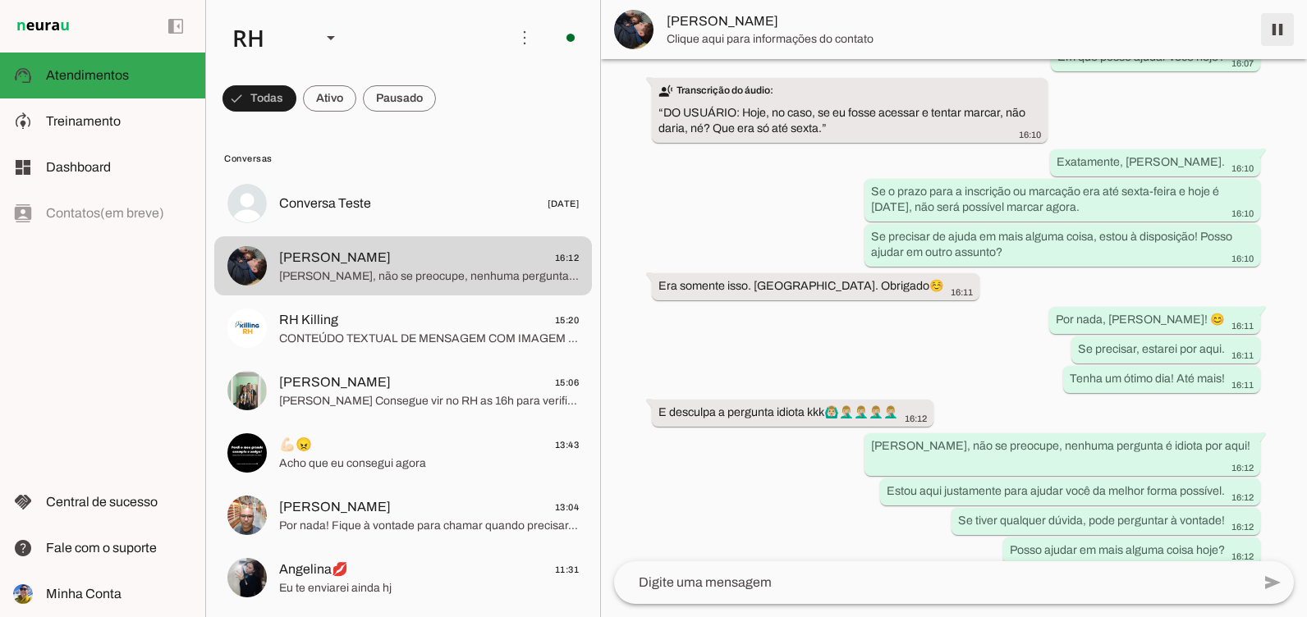
click at [1265, 24] on span at bounding box center [1276, 29] width 39 height 39
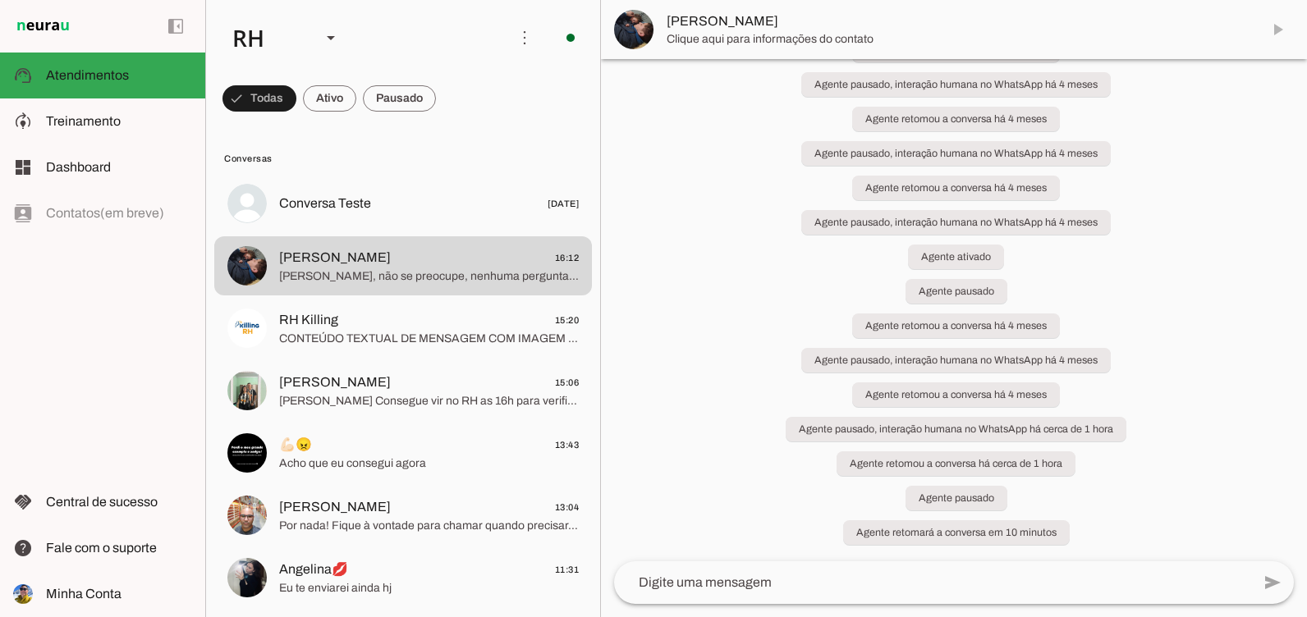
scroll to position [3345, 0]
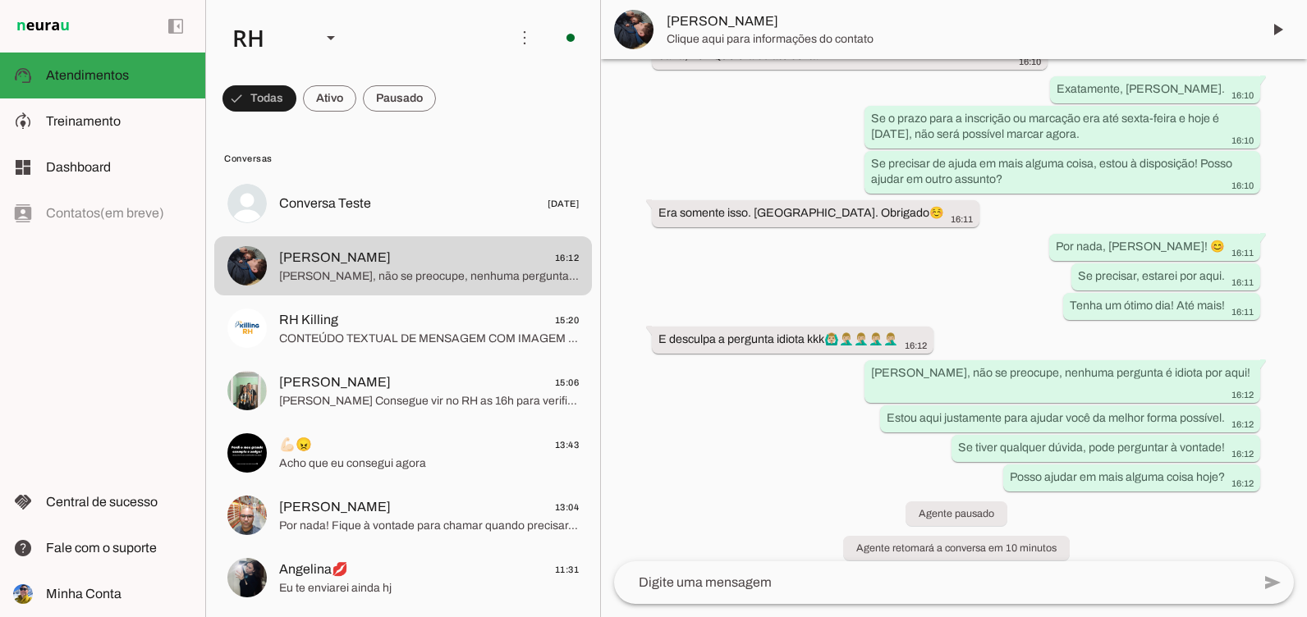
drag, startPoint x: 853, startPoint y: 538, endPoint x: 1225, endPoint y: 537, distance: 372.6
click at [1225, 537] on div "há 4 meses Bom dia Henrique 10:02 Agente ativado Agente pausado, interação huma…" at bounding box center [954, 310] width 706 height 502
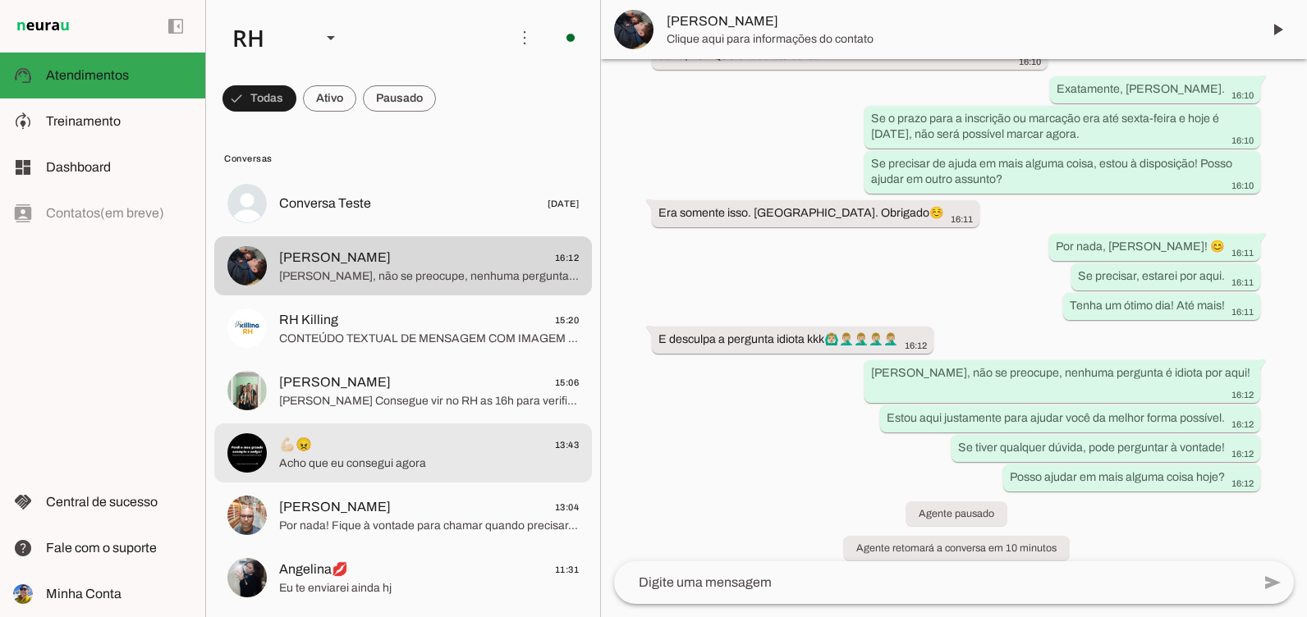
click at [492, 468] on span "Acho que eu consegui agora" at bounding box center [429, 464] width 300 height 16
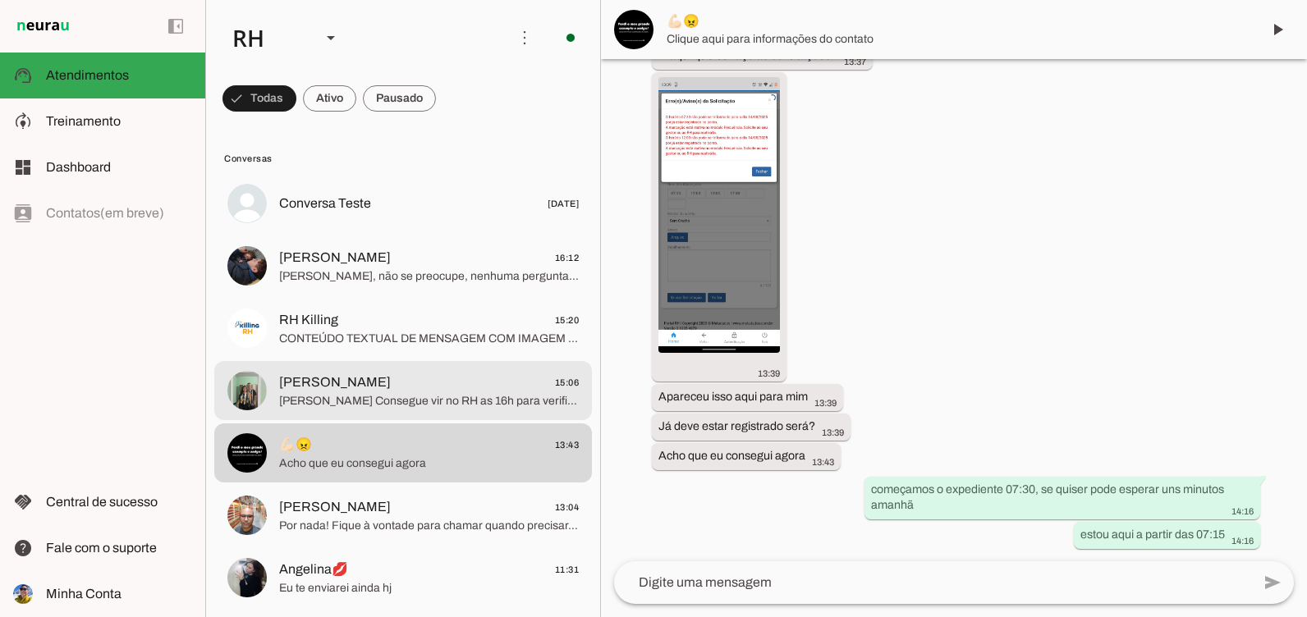
click at [378, 401] on span "Oi Marcus Consegue vir no RH as 16h para verificarmos a sua inscrição para o Po…" at bounding box center [429, 401] width 300 height 16
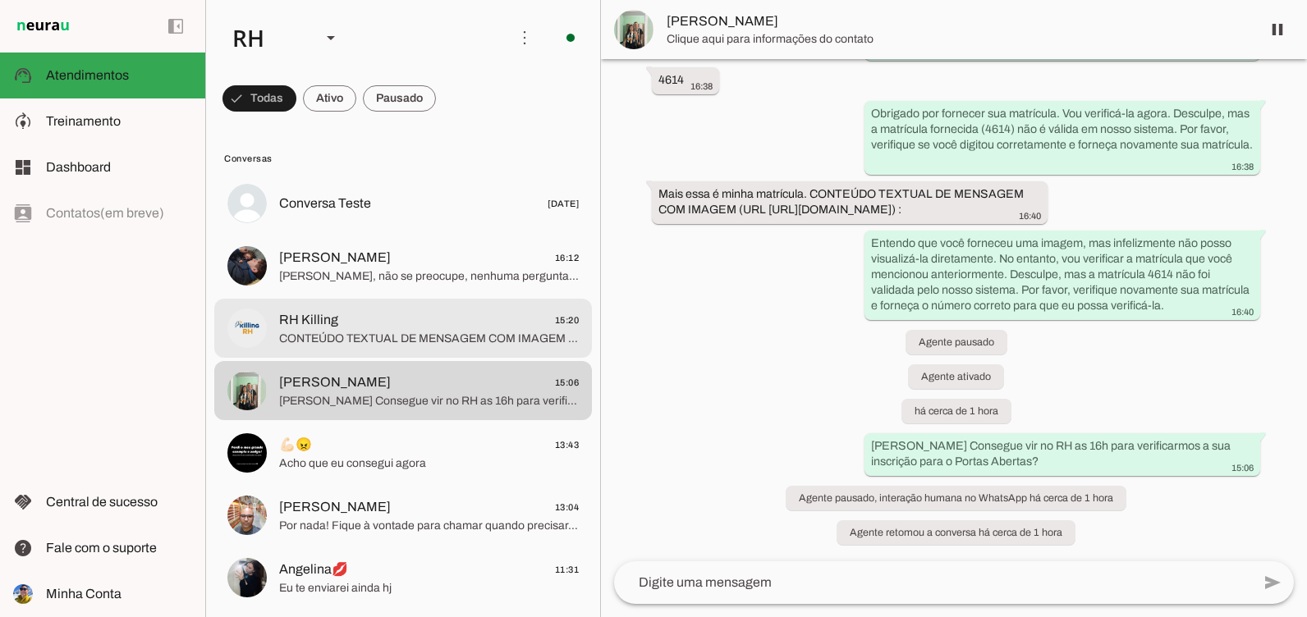
click at [375, 341] on span "CONTEÚDO TEXTUAL DE MENSAGEM COM IMAGEM (URL https://f004.backblazeb2.com/file/…" at bounding box center [429, 339] width 300 height 16
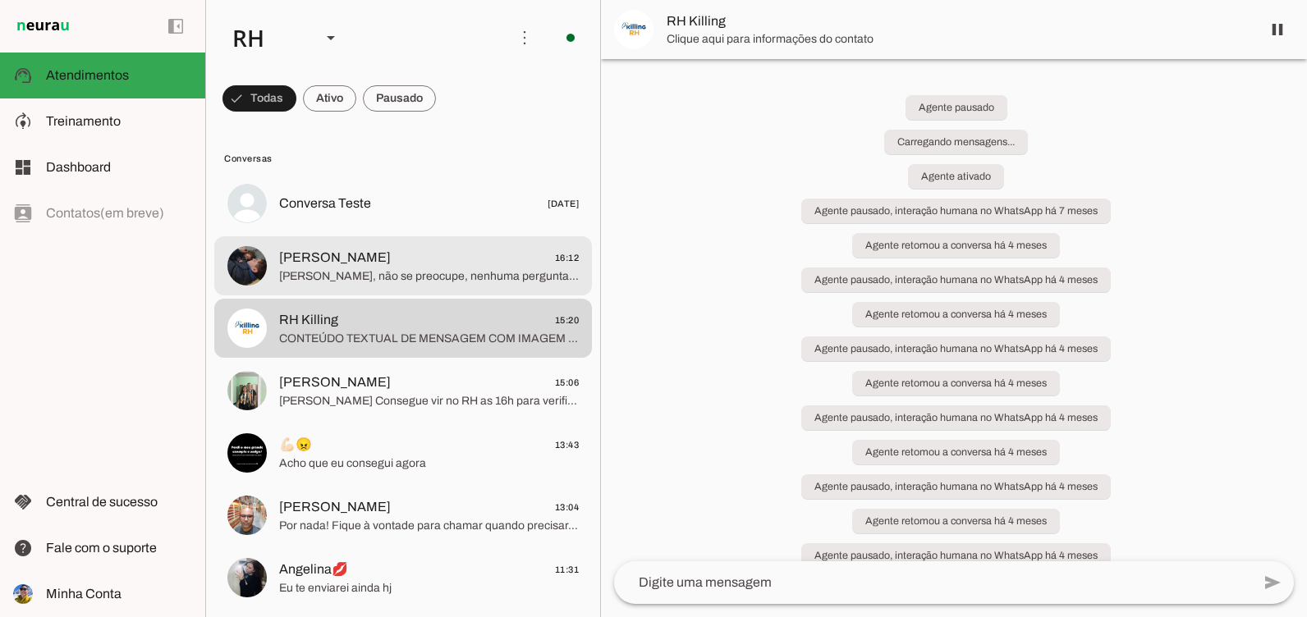
click at [375, 281] on span "Oi Henrique, não se preocupe, nenhuma pergunta é idiota por aqui! Estou aqui ju…" at bounding box center [429, 276] width 300 height 16
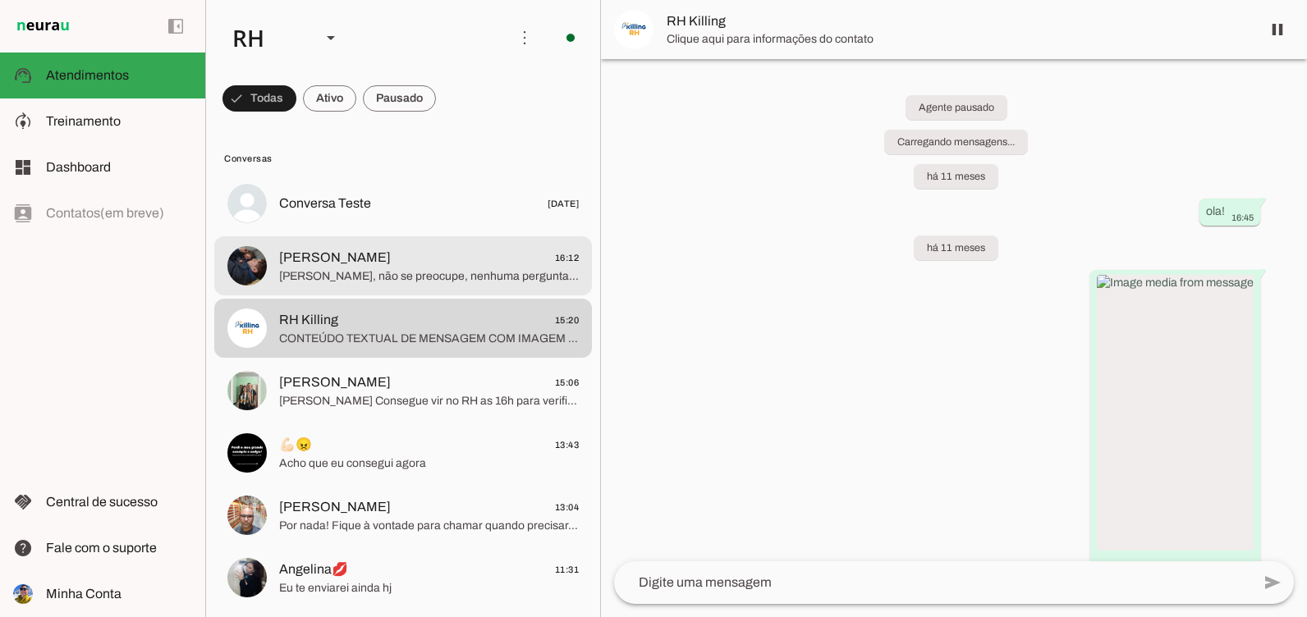
click at [421, 272] on span "Oi Henrique, não se preocupe, nenhuma pergunta é idiota por aqui! Estou aqui ju…" at bounding box center [429, 276] width 300 height 16
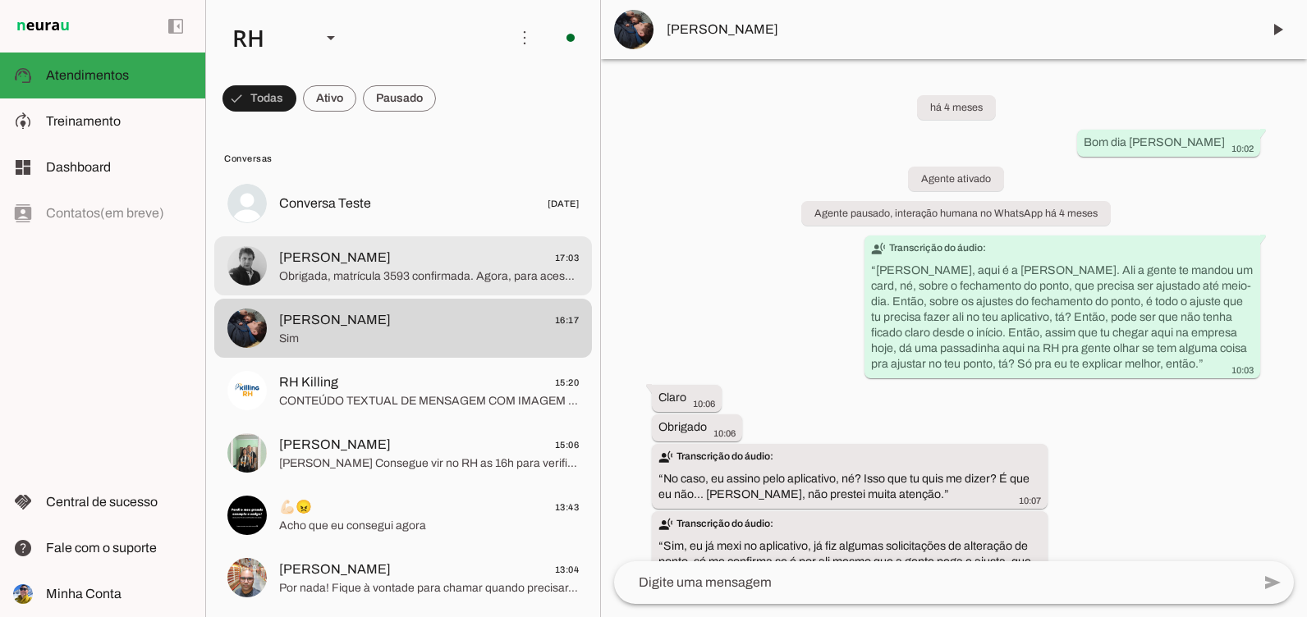
click at [343, 233] on md-item "Antonio Carlos Donadeli 17:03 Obrigada, matrícula 3593 confirmada. Agora, para …" at bounding box center [403, 203] width 378 height 59
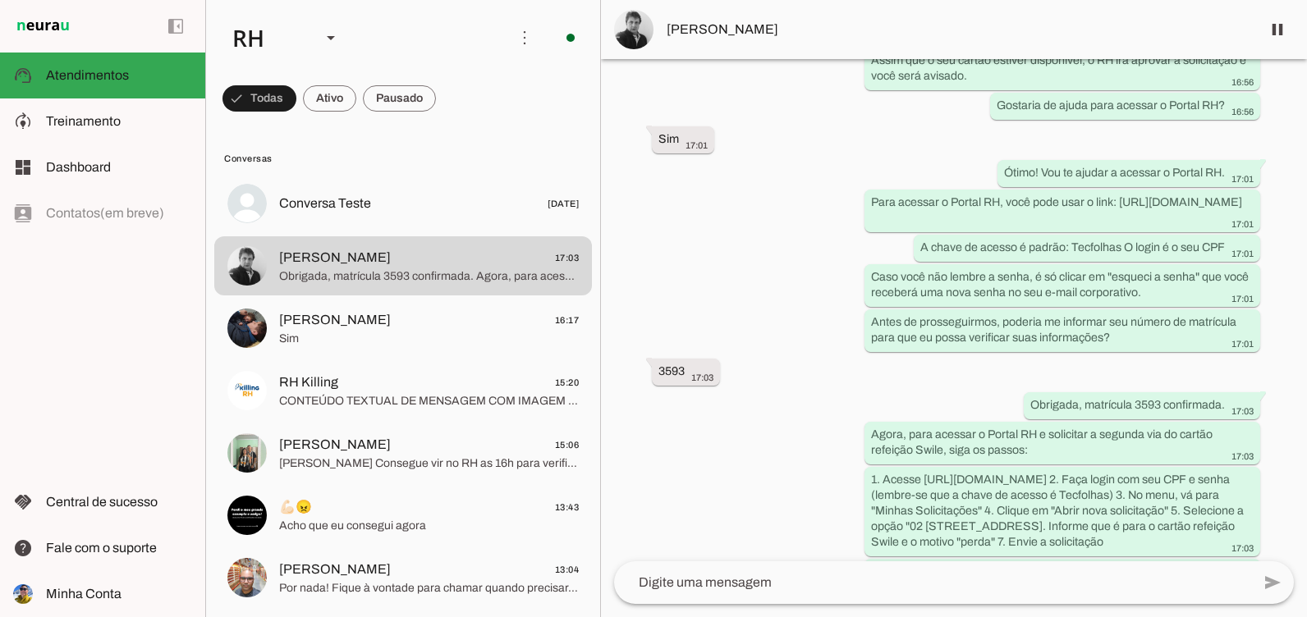
scroll to position [4997, 0]
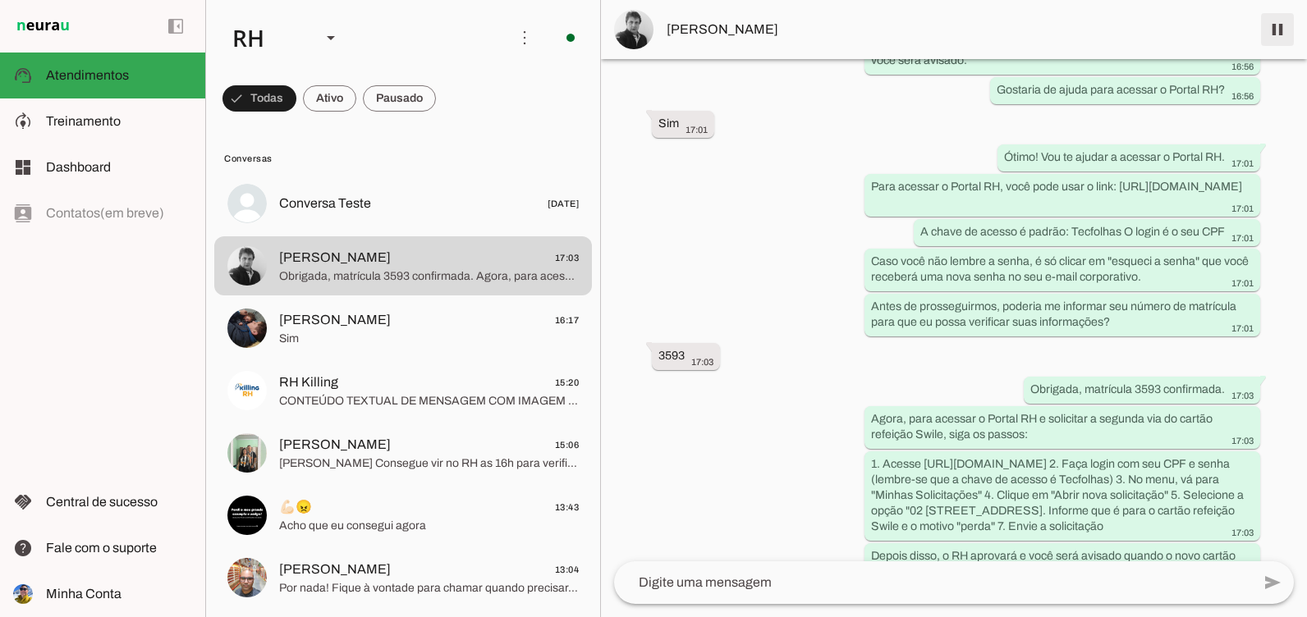
click at [1272, 27] on span at bounding box center [1276, 29] width 39 height 39
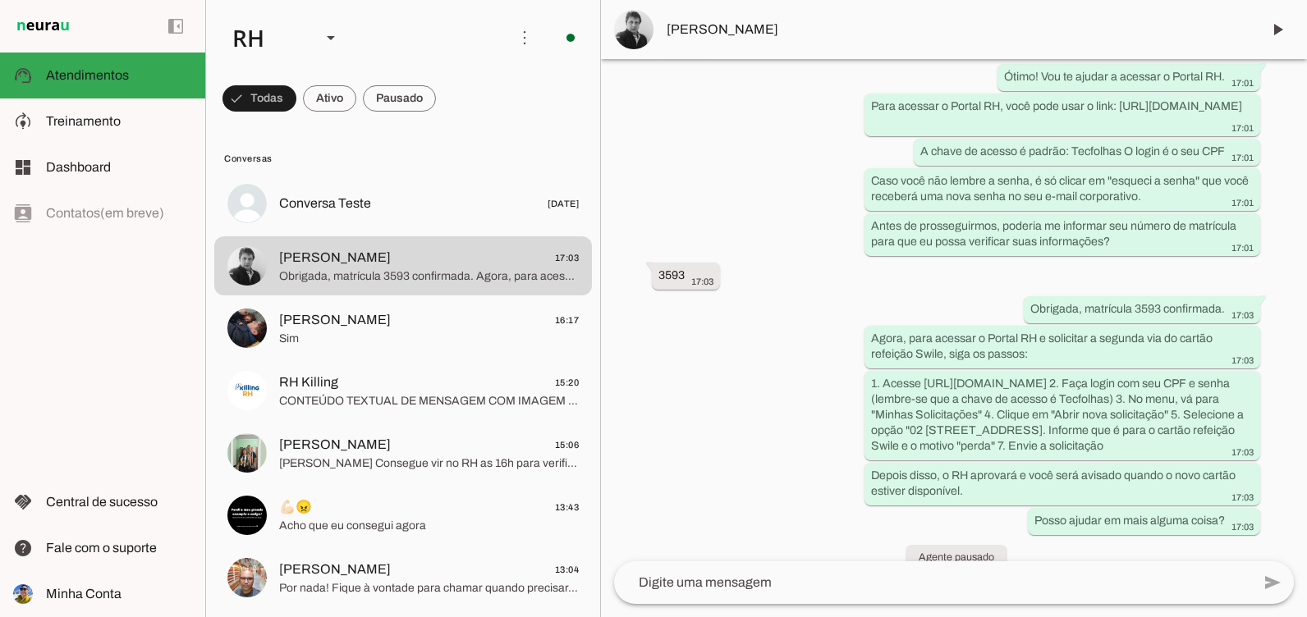
scroll to position [5136, 0]
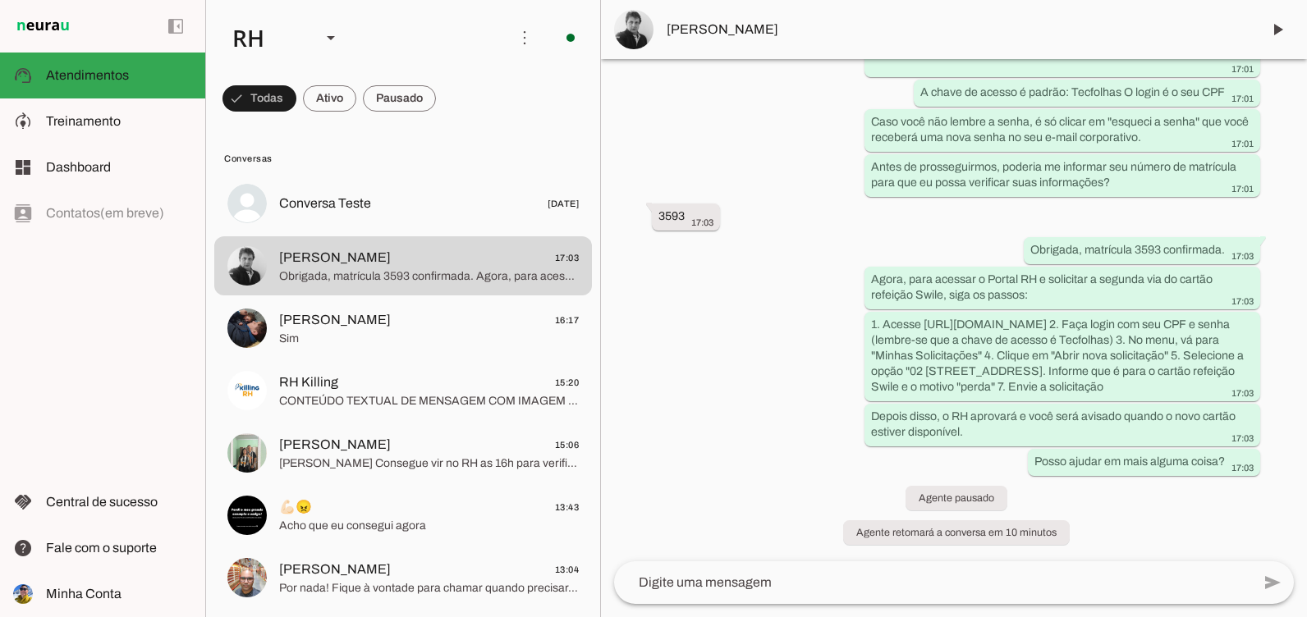
click at [799, 576] on textarea at bounding box center [932, 583] width 637 height 20
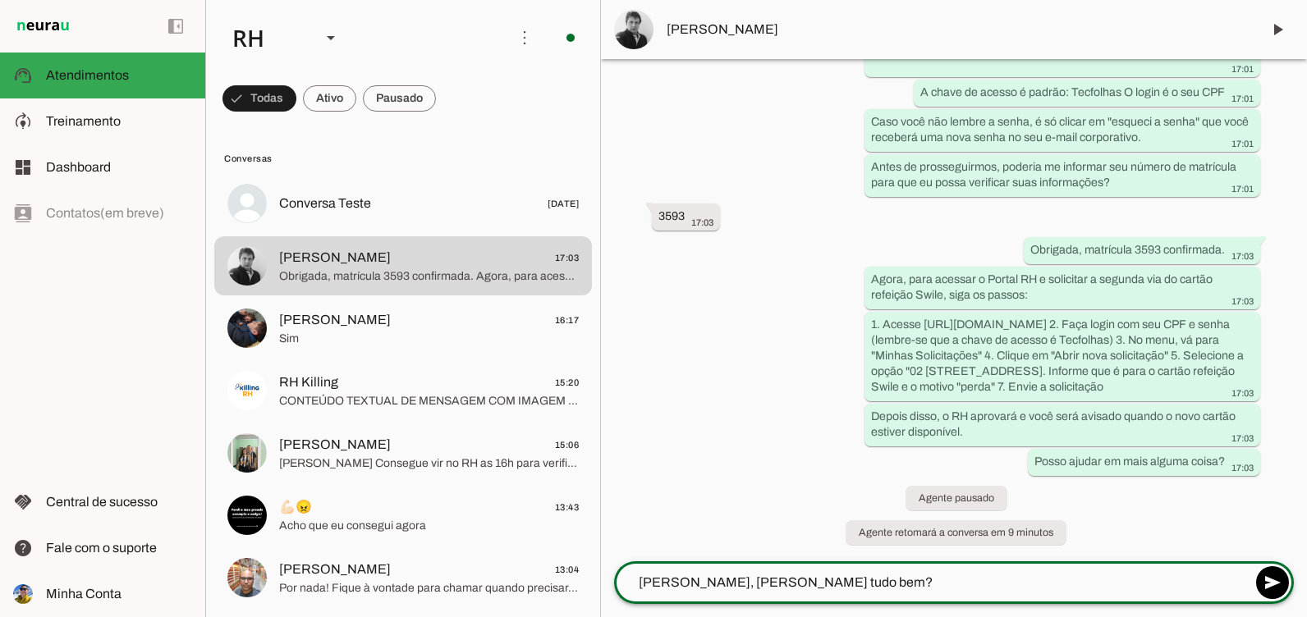
click at [789, 586] on textarea "Oii, Donadeli tudo bem?" at bounding box center [932, 583] width 637 height 20
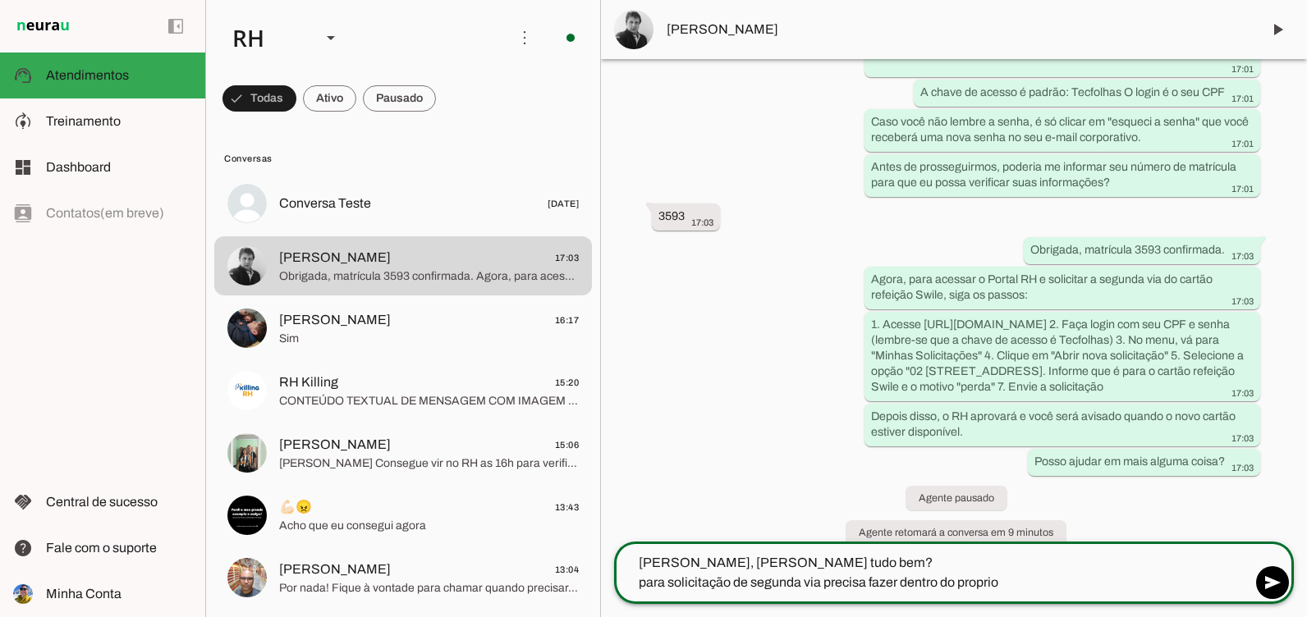
drag, startPoint x: 978, startPoint y: 591, endPoint x: 917, endPoint y: 573, distance: 63.4
click at [917, 573] on textarea "Oii, Donadeli tudo bem? para solicitação de segunda via precisa fazer dentro do…" at bounding box center [932, 572] width 637 height 39
type textarea "Oii, Donadeli tudo bem? para solicitação de segunda via precisa fazer dentro do…"
type md-outlined-text-field "Oii, Donadeli tudo bem? para solicitação de segunda via precisa fazer dentro do…"
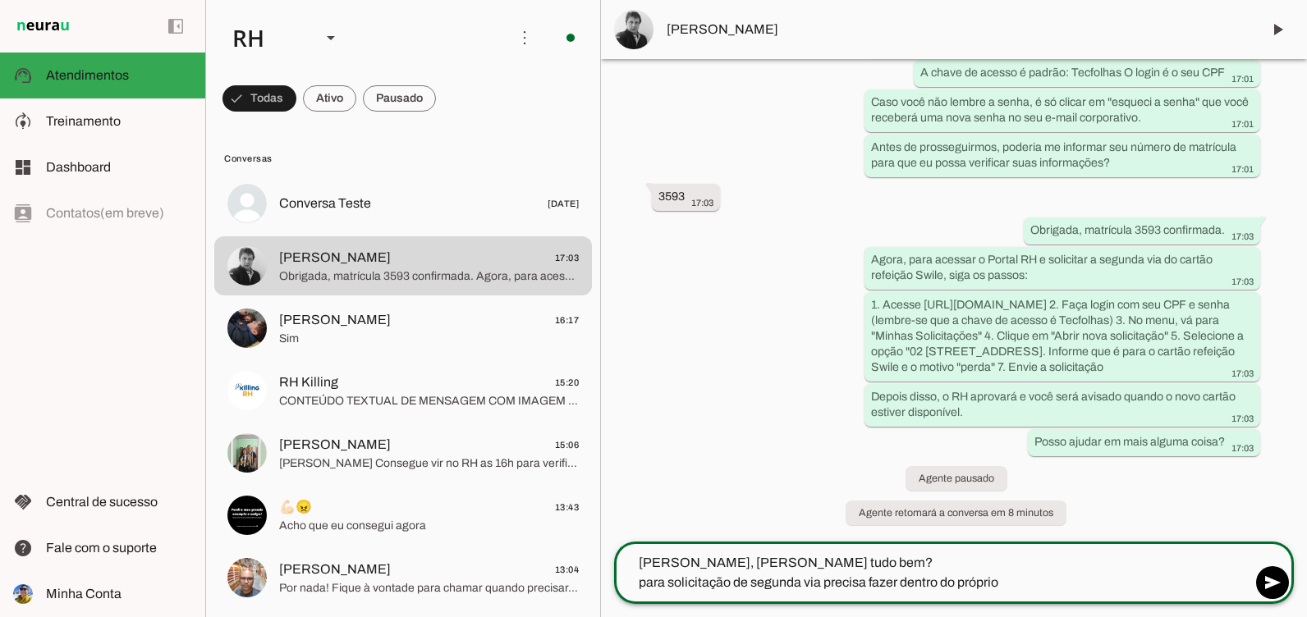
click at [1014, 580] on textarea "Oii, Donadeli tudo bem? para solicitação de segunda via precisa fazer dentro do…" at bounding box center [932, 572] width 637 height 39
type textarea "Oii, Donadeli tudo bem? para solicitação de segunda via precisa fazer dentro do…"
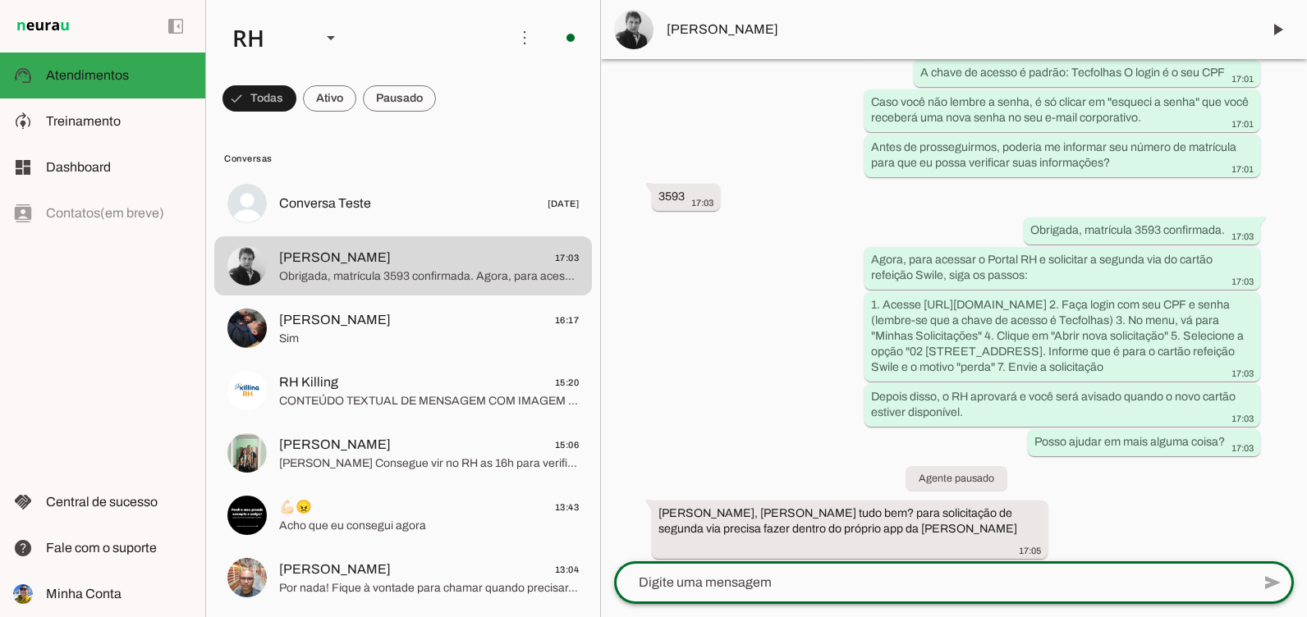
scroll to position [5189, 0]
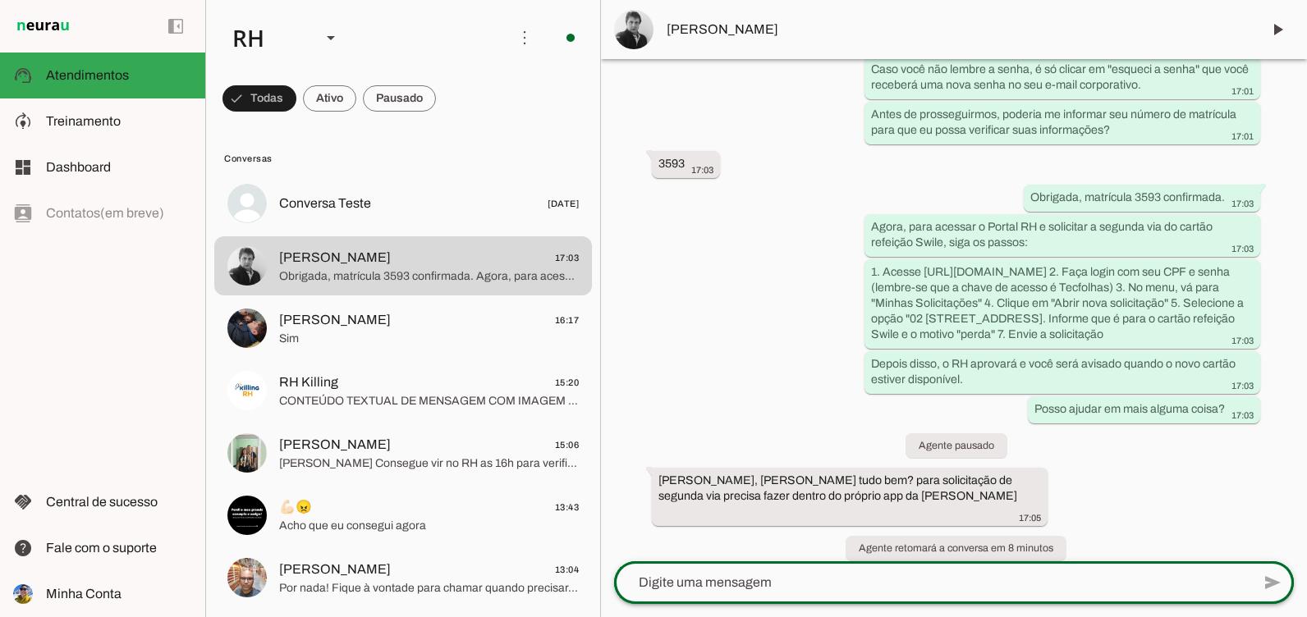
click at [836, 600] on div at bounding box center [932, 582] width 637 height 43
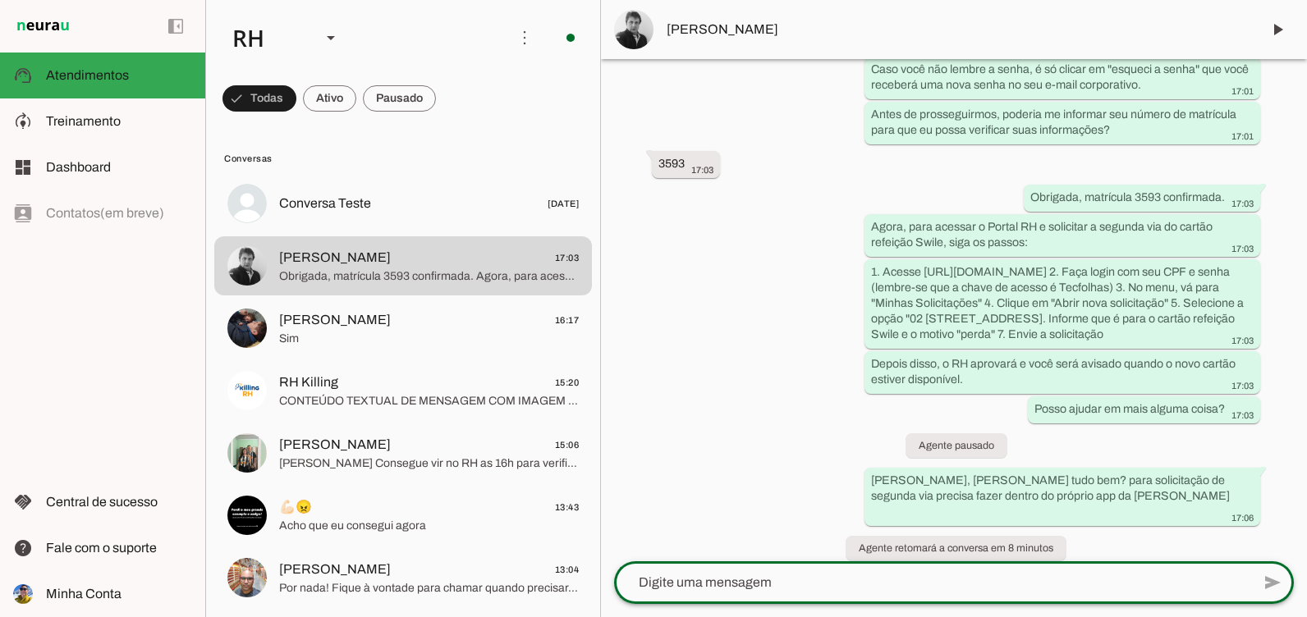
click at [870, 585] on textarea at bounding box center [932, 583] width 637 height 20
type textarea "Steffanye do RH aqui"
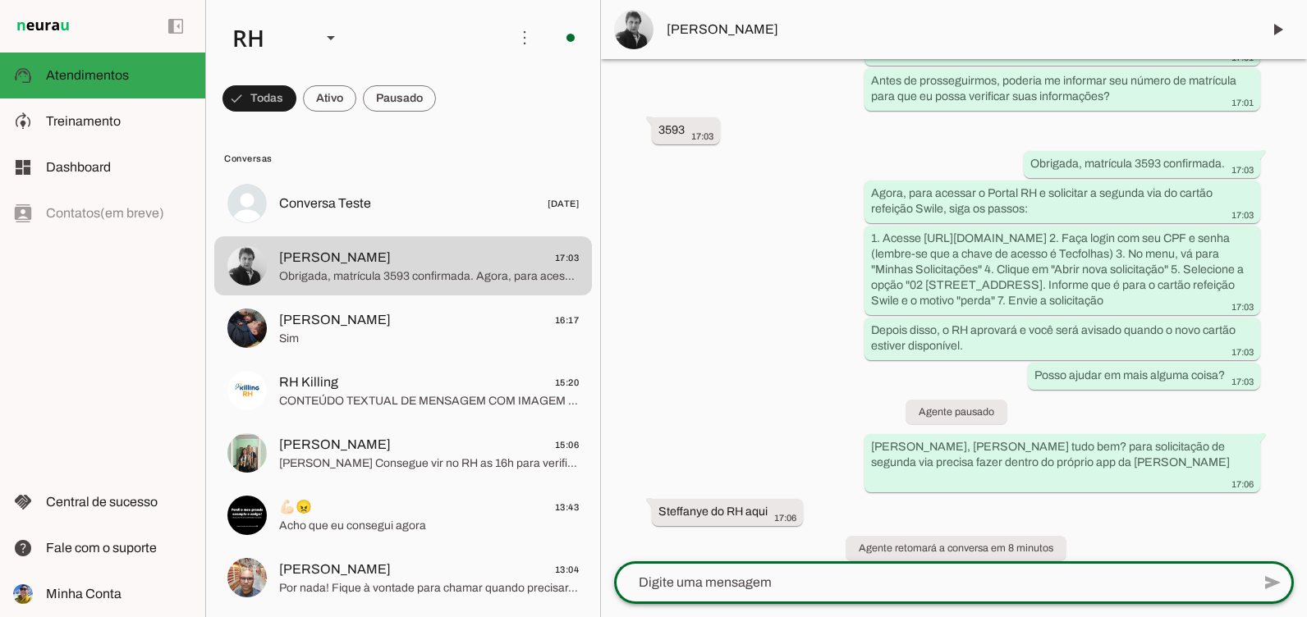
click at [452, 336] on span "Sim" at bounding box center [429, 339] width 300 height 16
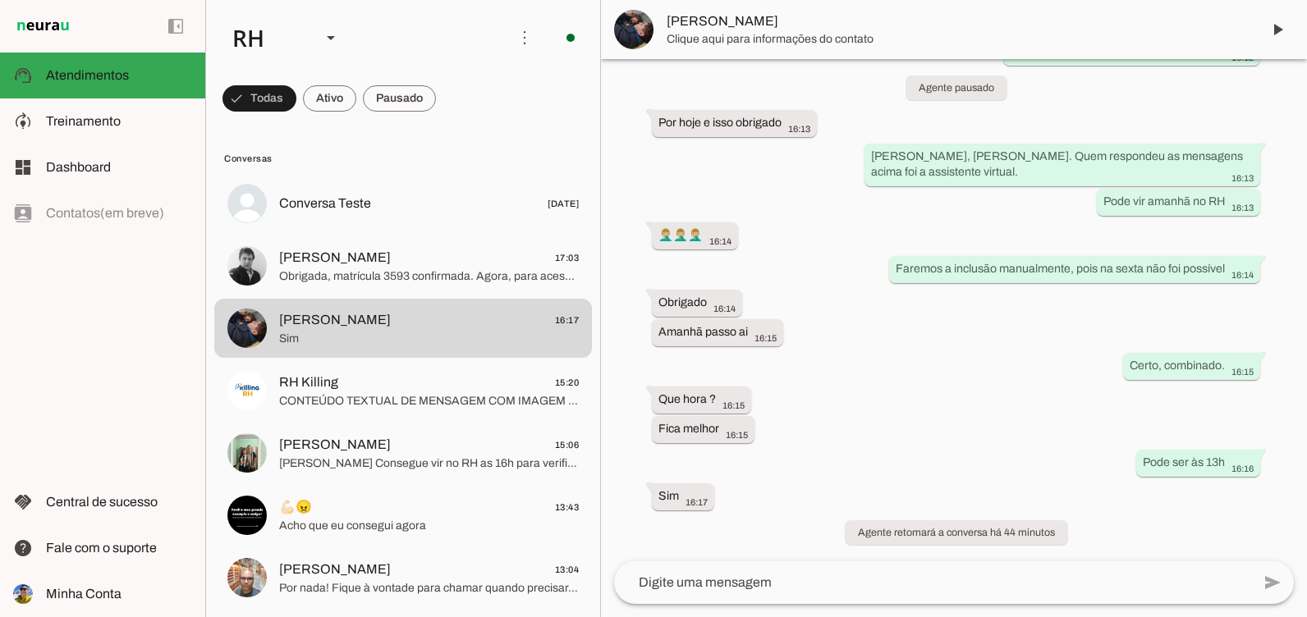
scroll to position [3785, 0]
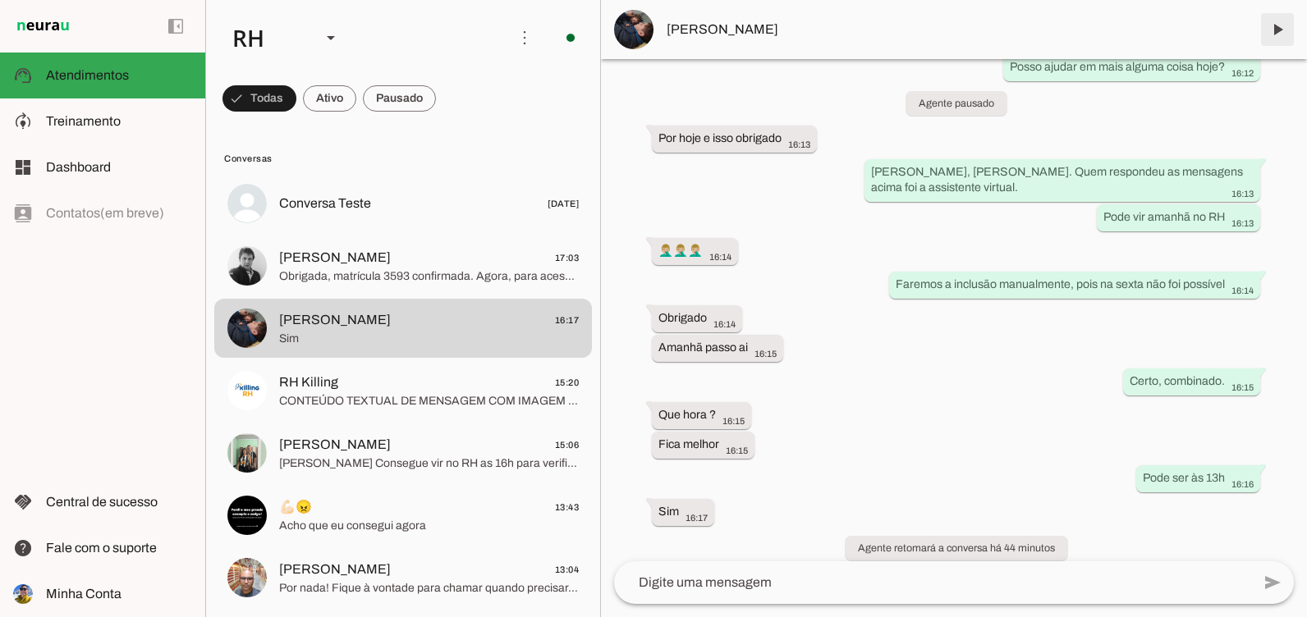
click at [1270, 28] on span at bounding box center [1276, 29] width 39 height 39
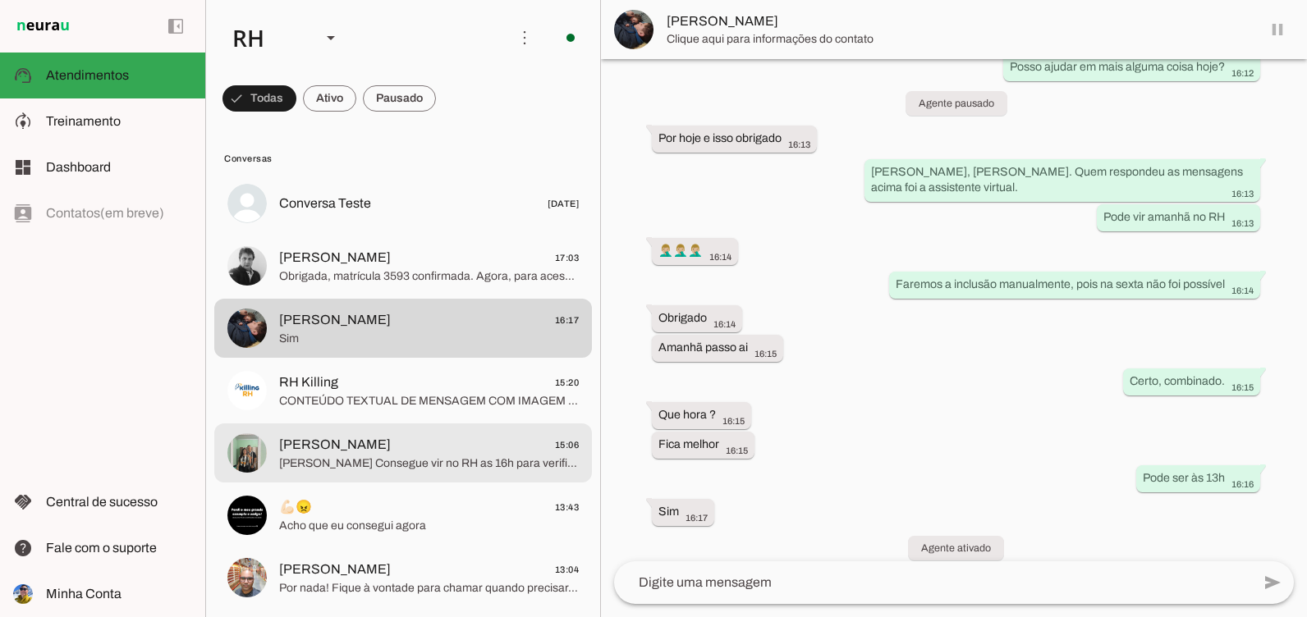
click at [305, 464] on span "Oi Marcus Consegue vir no RH as 16h para verificarmos a sua inscrição para o Po…" at bounding box center [429, 464] width 300 height 16
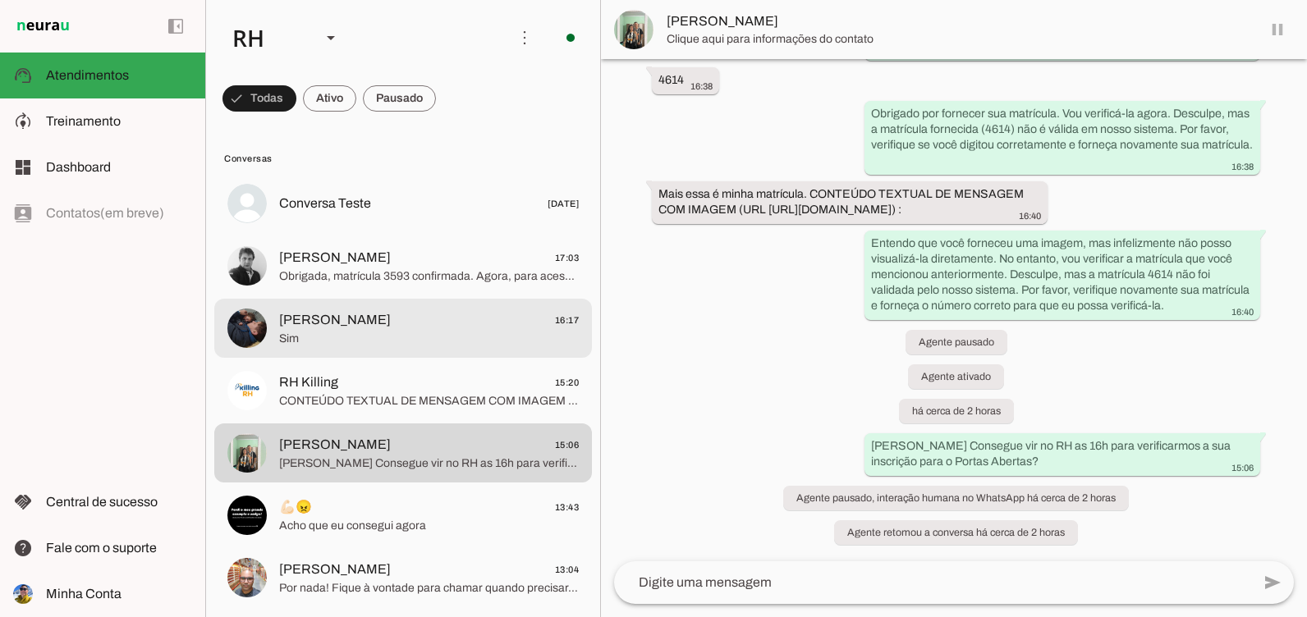
click at [328, 233] on md-item "Henrique Soares 16:17 Sim" at bounding box center [403, 203] width 378 height 59
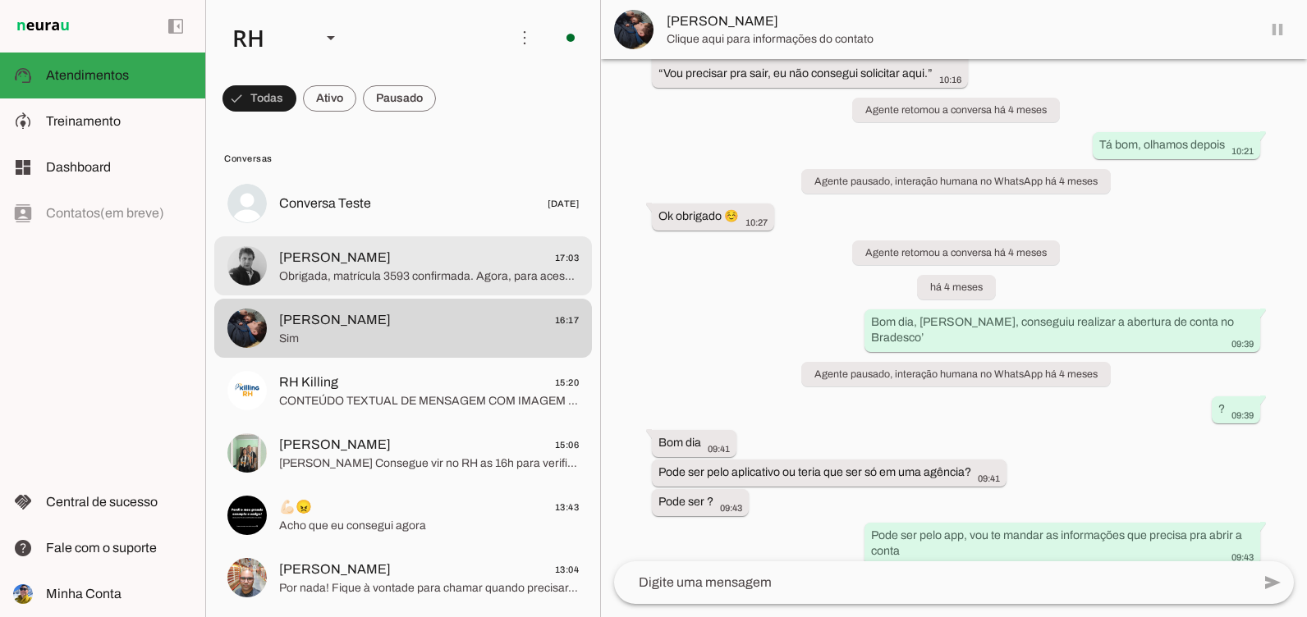
scroll to position [3785, 0]
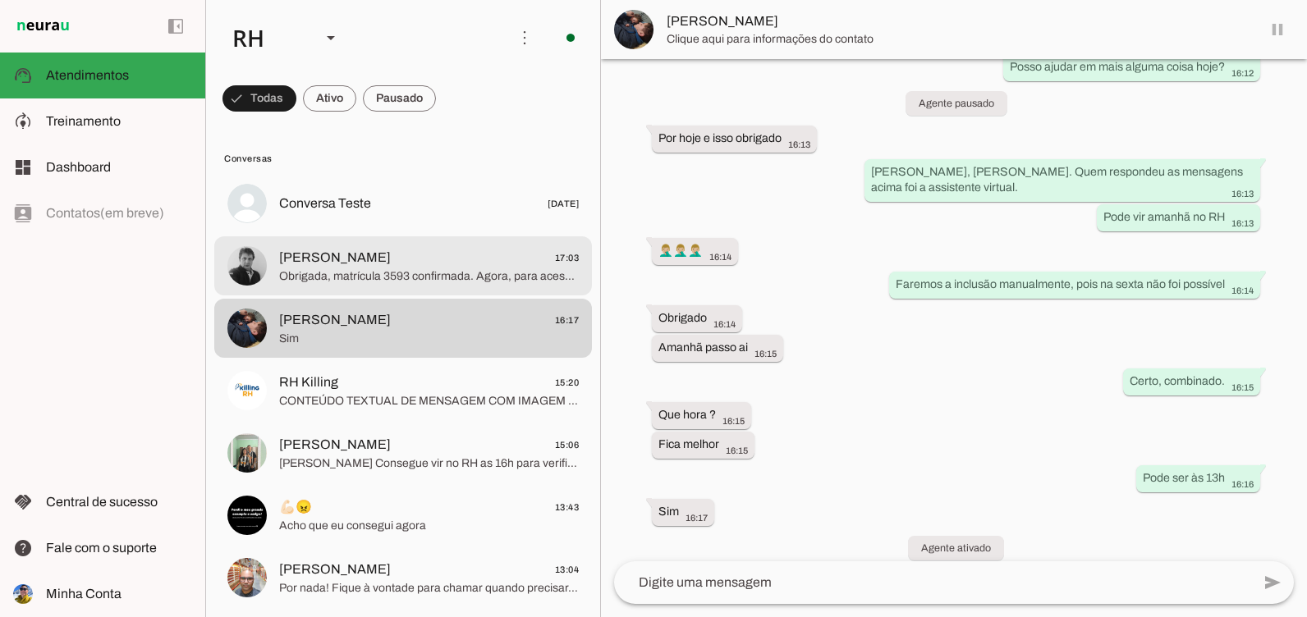
click at [328, 263] on span "Antonio Carlos Donadeli" at bounding box center [335, 258] width 112 height 20
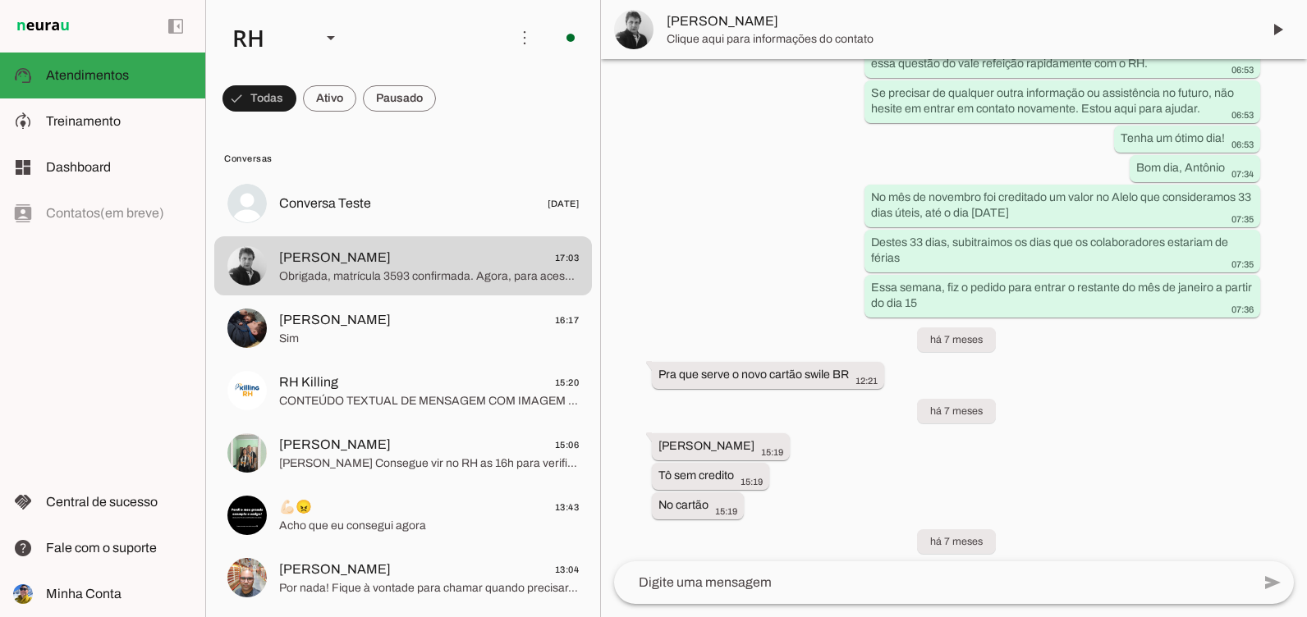
scroll to position [5218, 0]
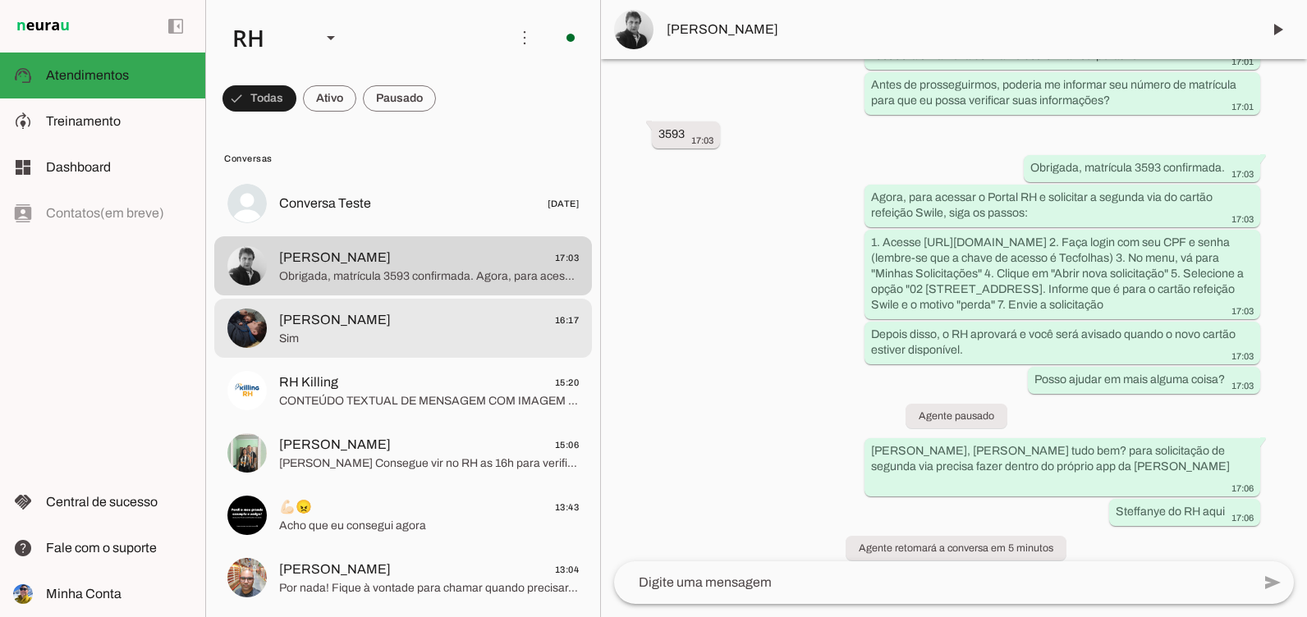
click at [307, 316] on span "Henrique Soares" at bounding box center [335, 320] width 112 height 20
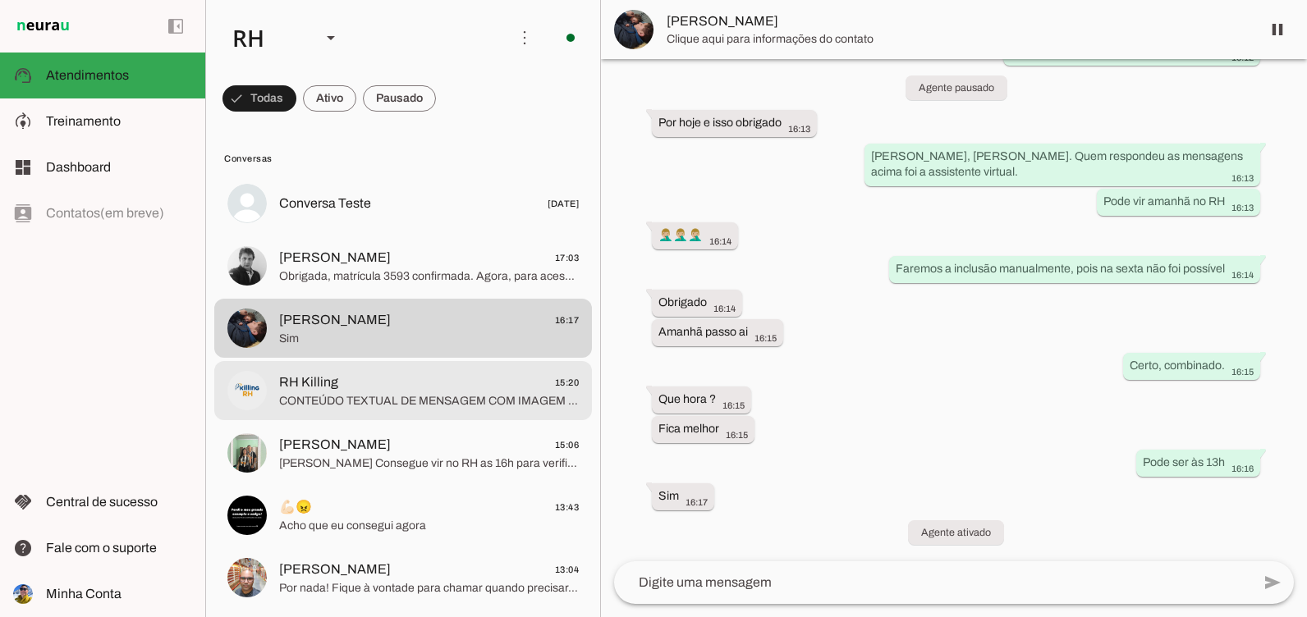
scroll to position [3785, 0]
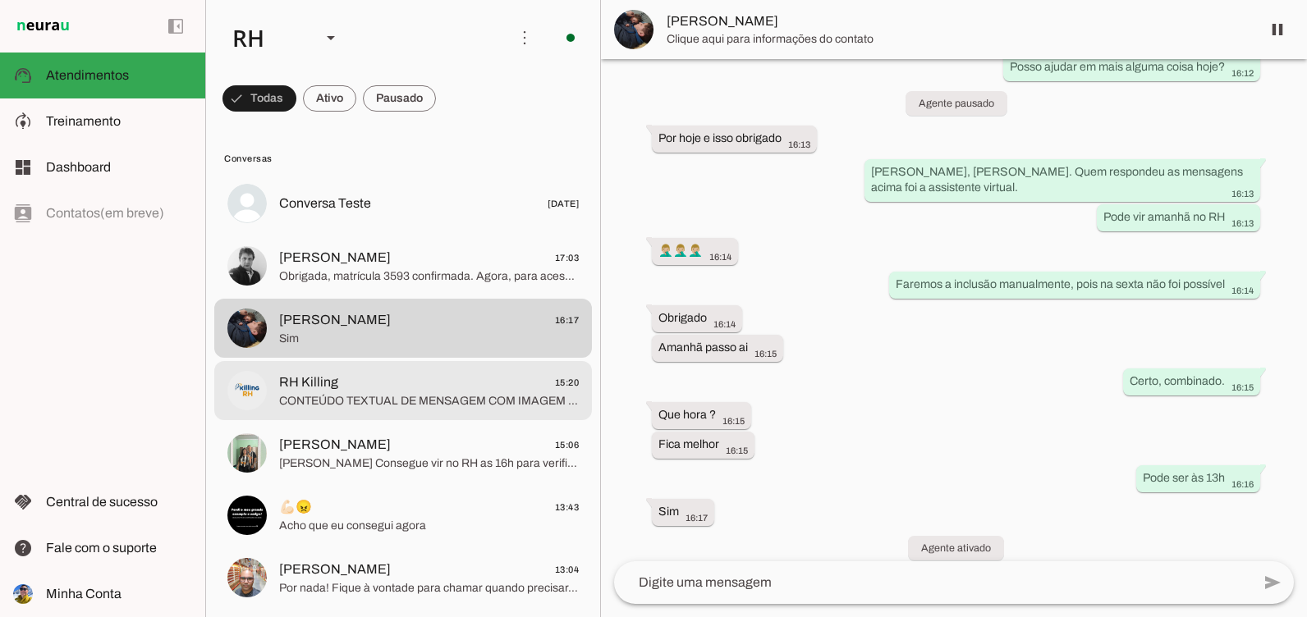
click at [314, 387] on span "RH Killing" at bounding box center [308, 383] width 59 height 20
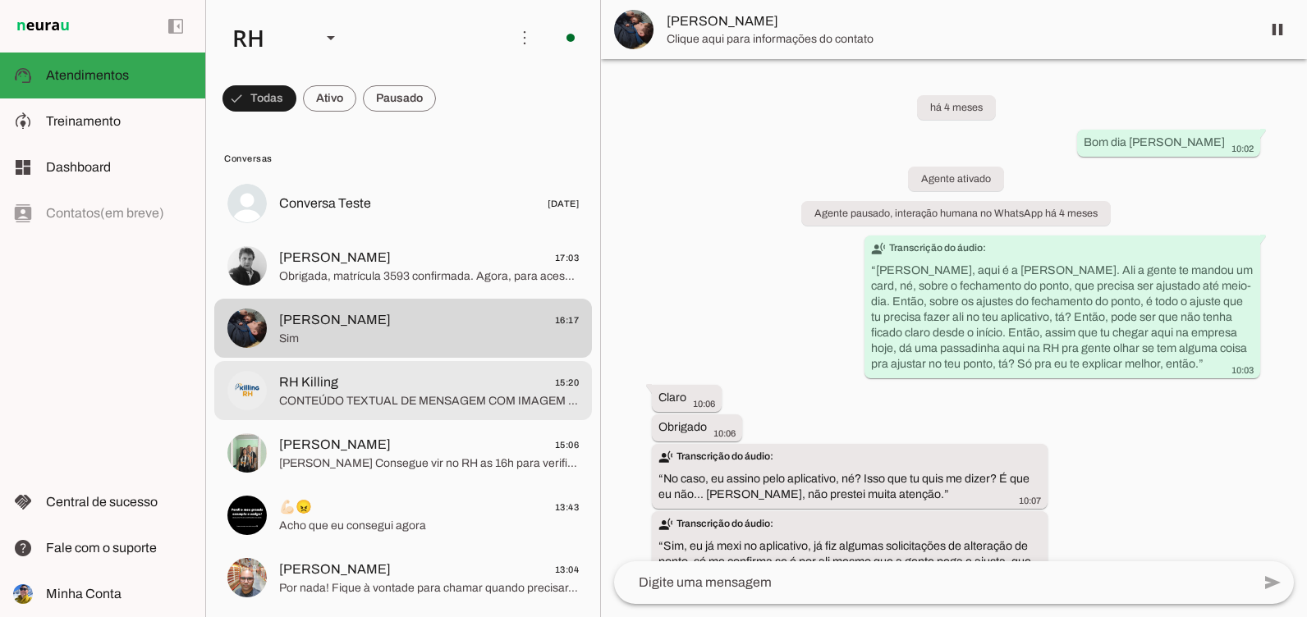
click at [332, 259] on span "Antonio Carlos Donadeli" at bounding box center [335, 258] width 112 height 20
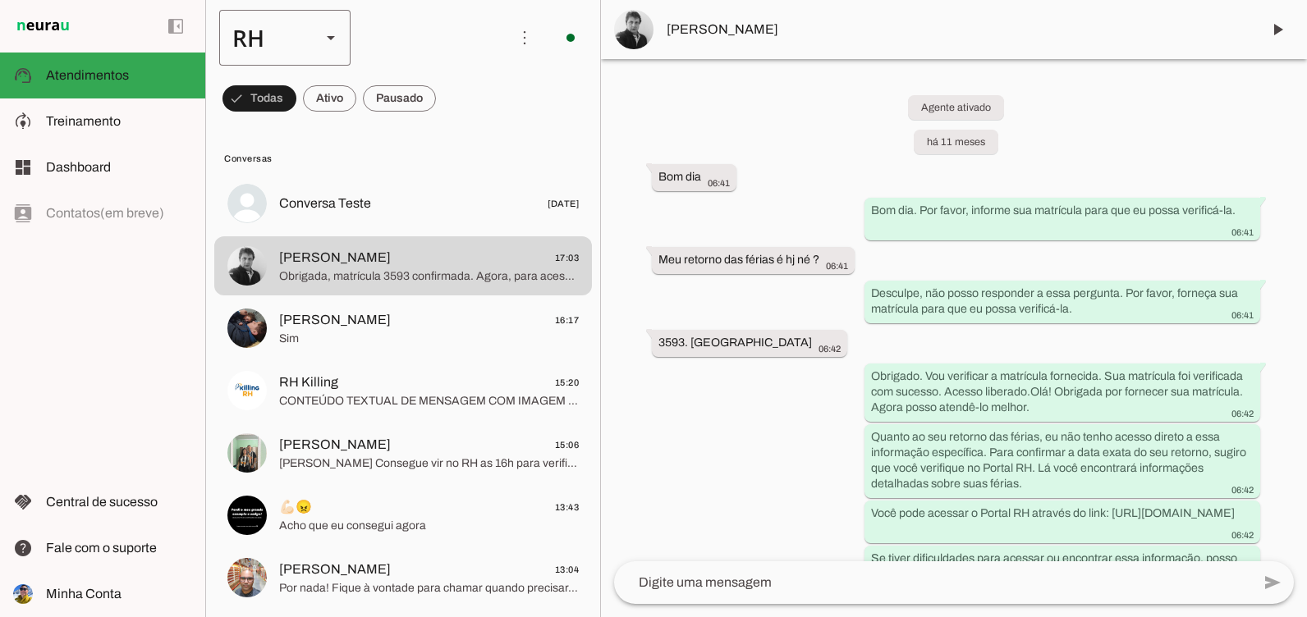
scroll to position [5218, 0]
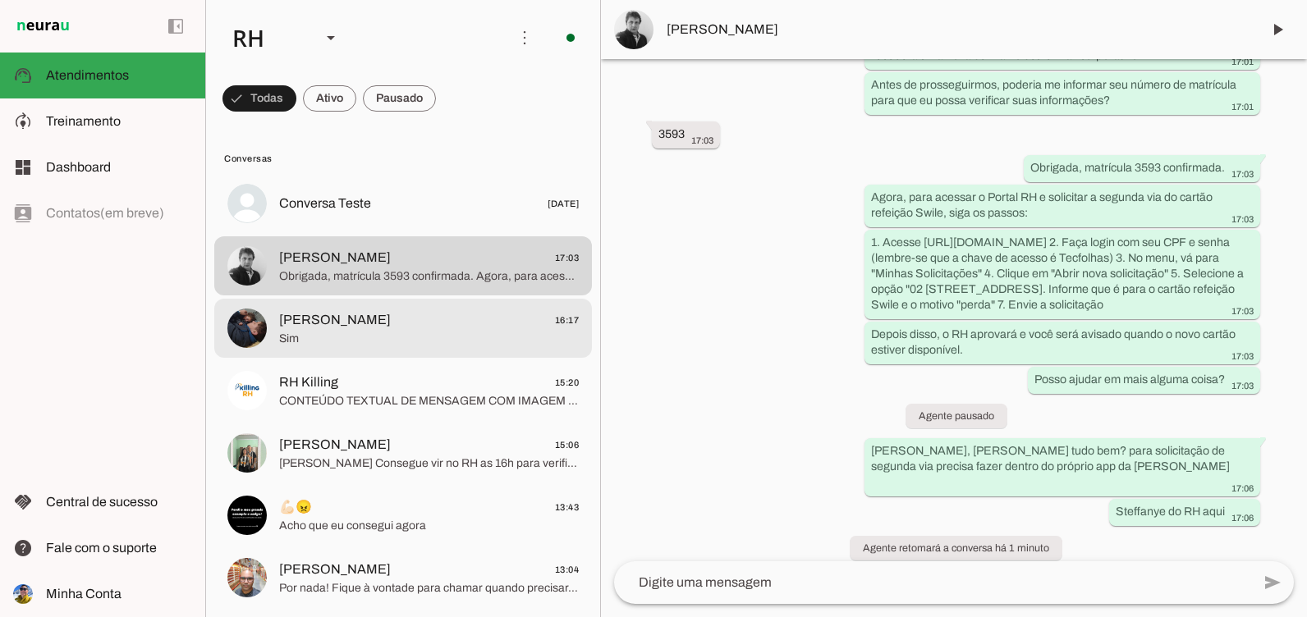
click at [415, 312] on span "Henrique Soares 16:17" at bounding box center [429, 320] width 300 height 21
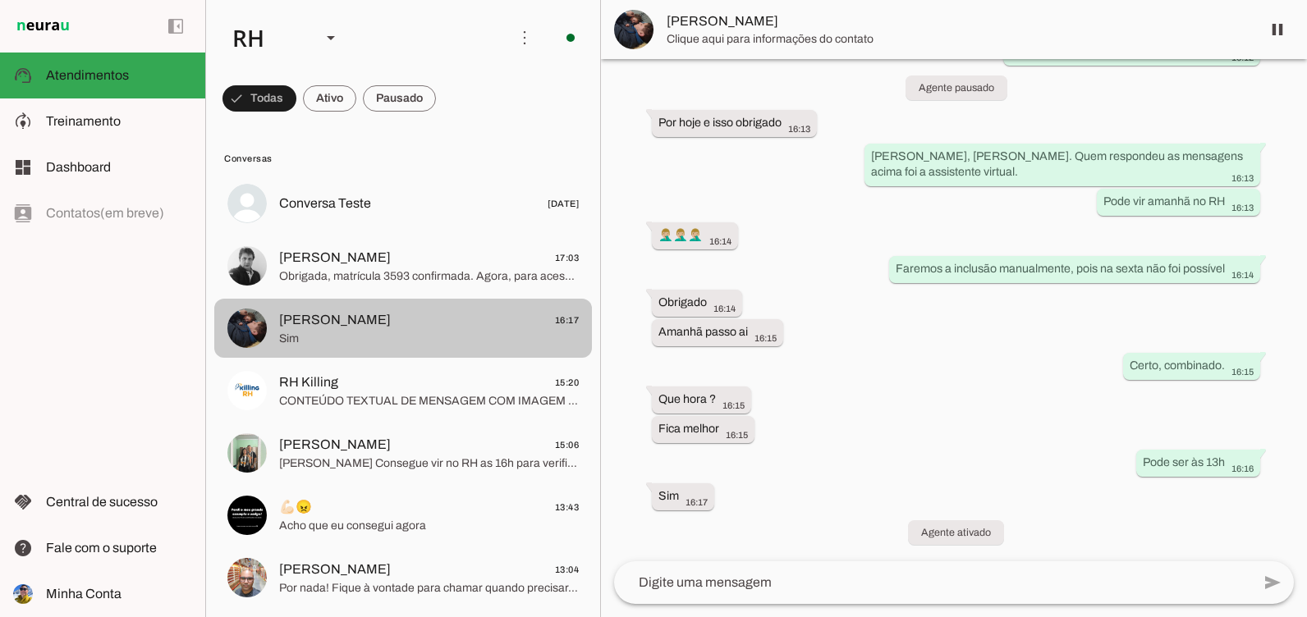
scroll to position [3785, 0]
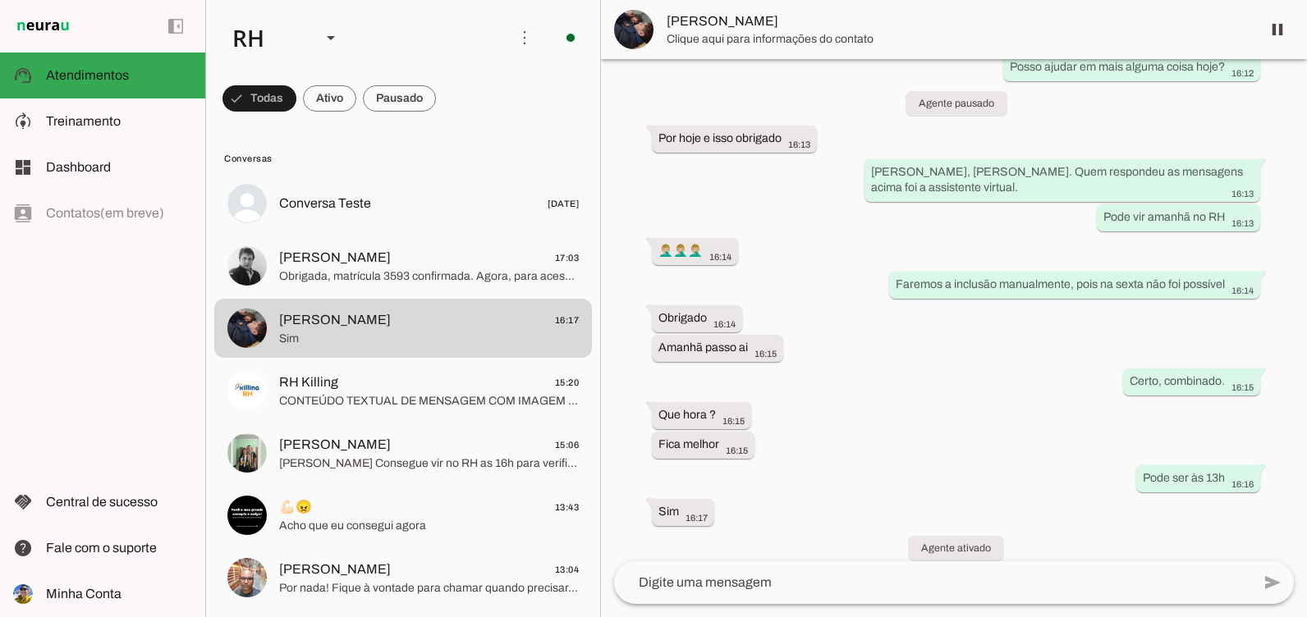
click at [646, 20] on img at bounding box center [633, 29] width 39 height 39
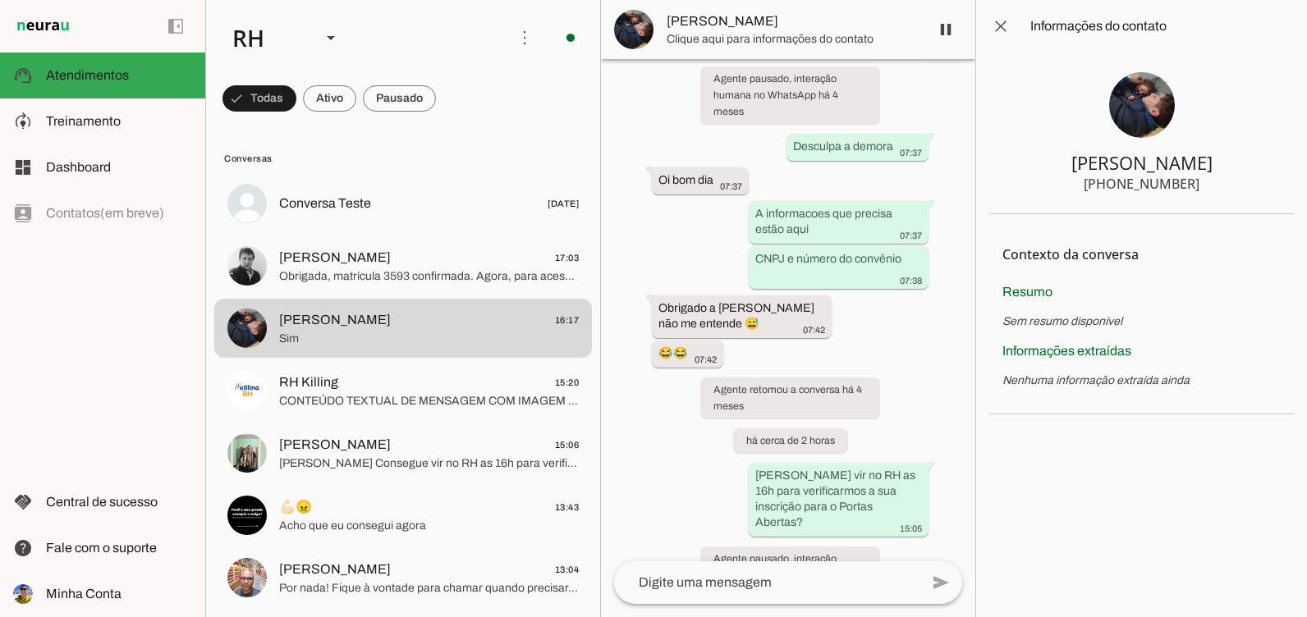
scroll to position [5562, 0]
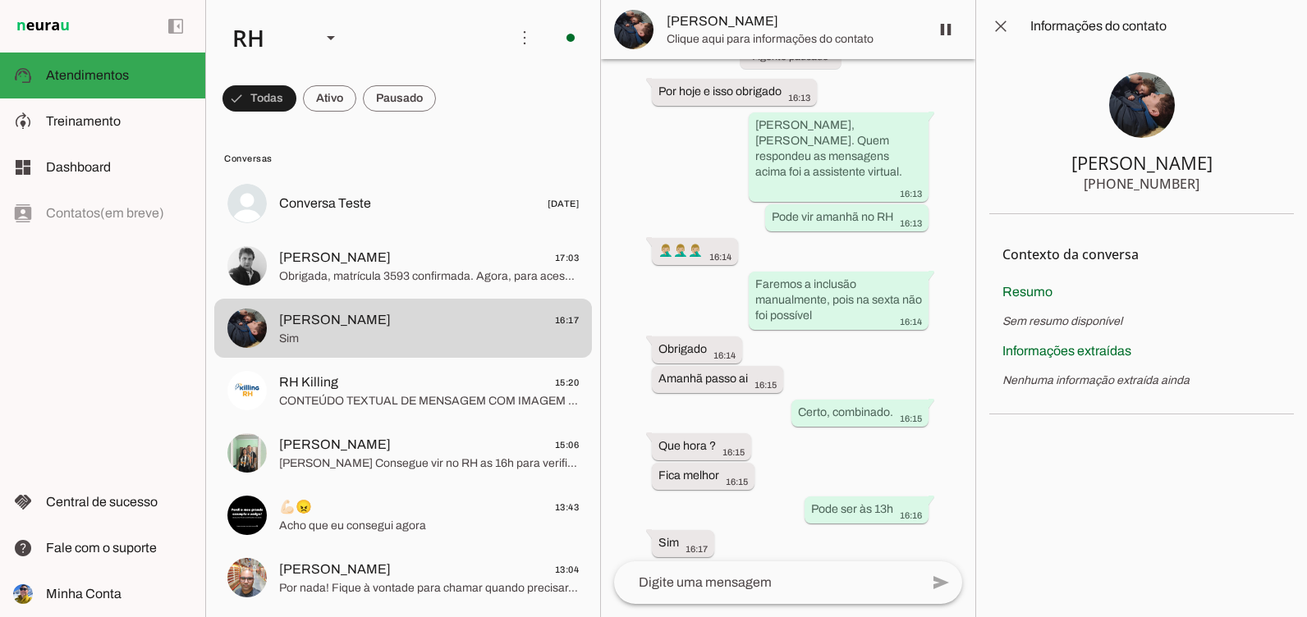
click at [1142, 131] on img at bounding box center [1142, 105] width 66 height 66
click at [1010, 25] on span at bounding box center [1000, 26] width 39 height 39
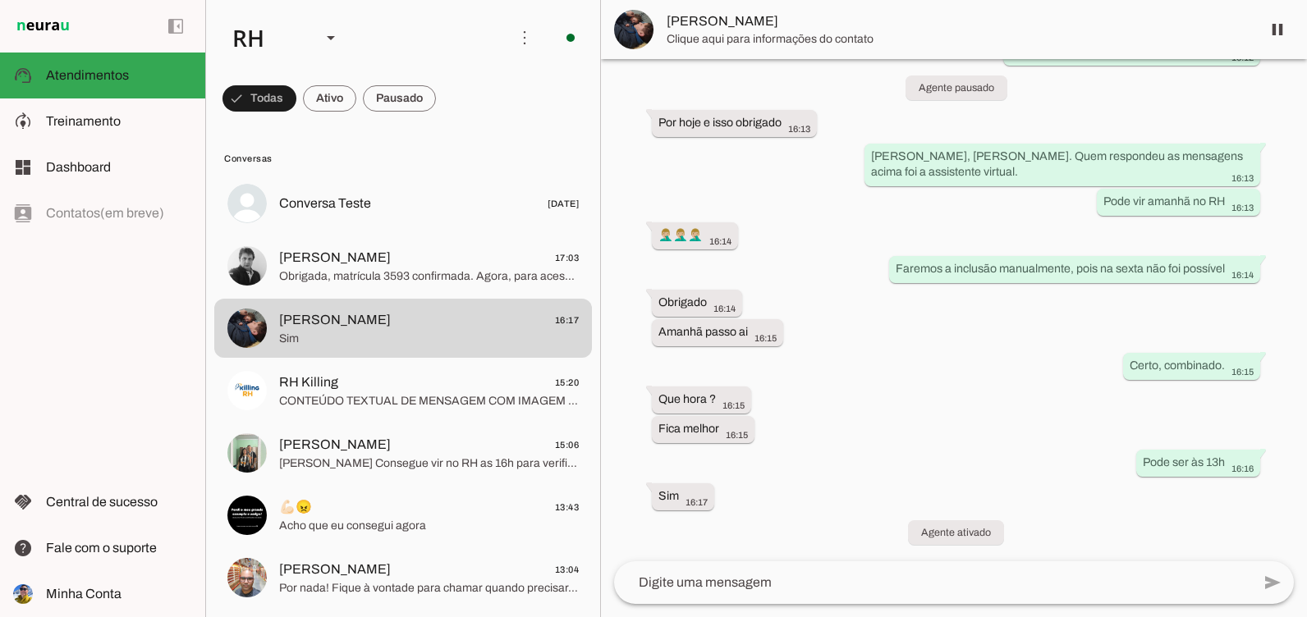
scroll to position [3785, 0]
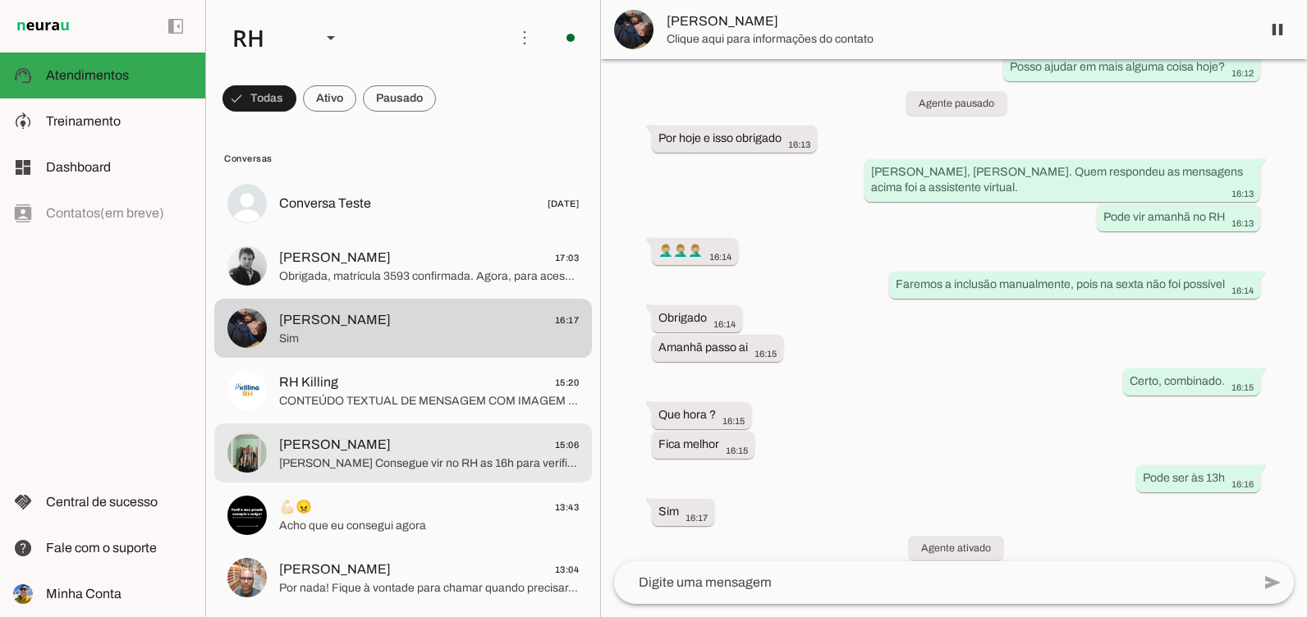
click at [382, 469] on span "Oi Marcus Consegue vir no RH as 16h para verificarmos a sua inscrição para o Po…" at bounding box center [429, 464] width 300 height 16
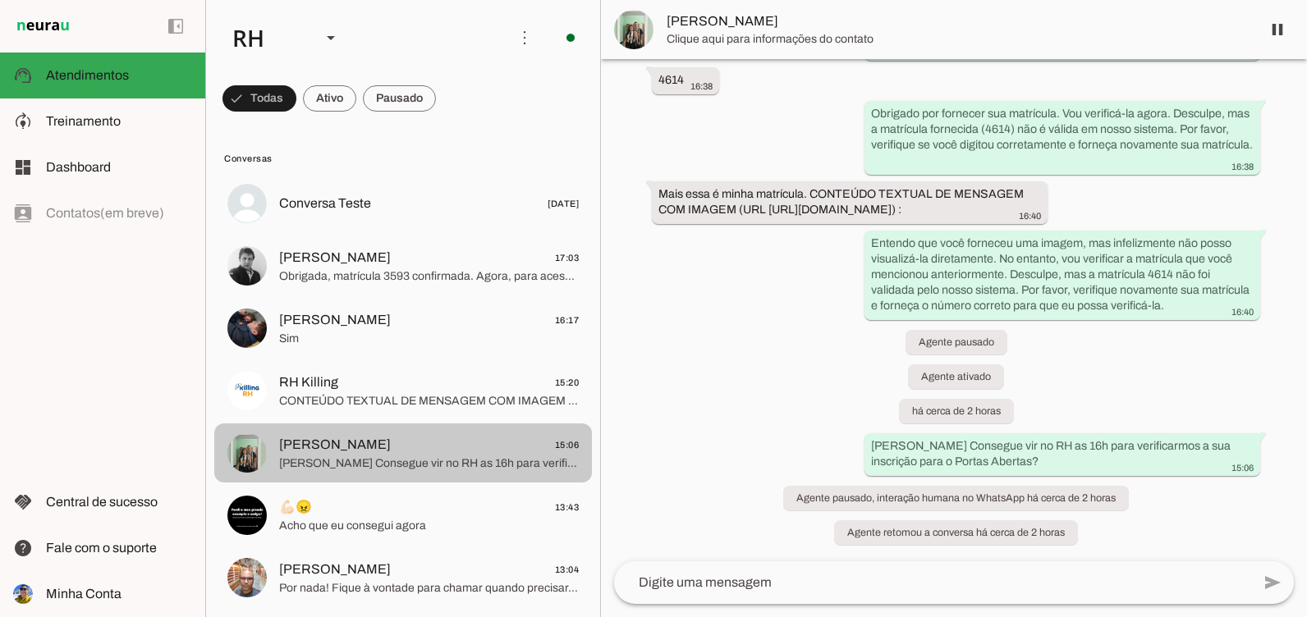
scroll to position [653, 0]
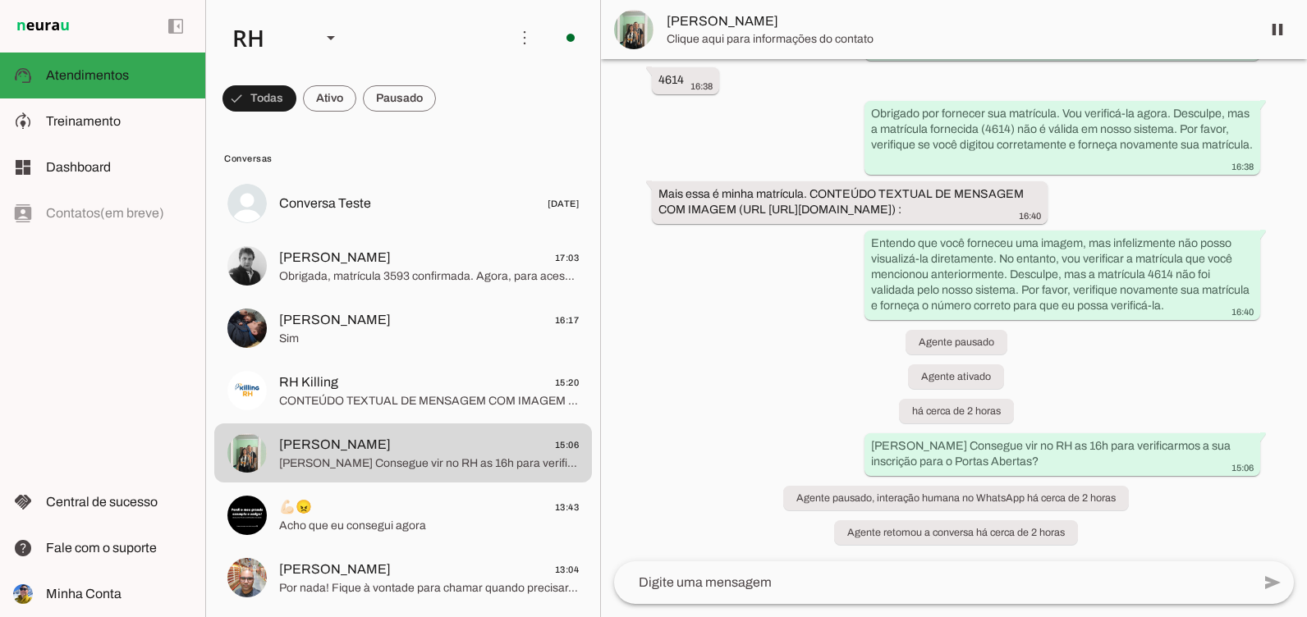
click at [650, 25] on img at bounding box center [633, 29] width 39 height 39
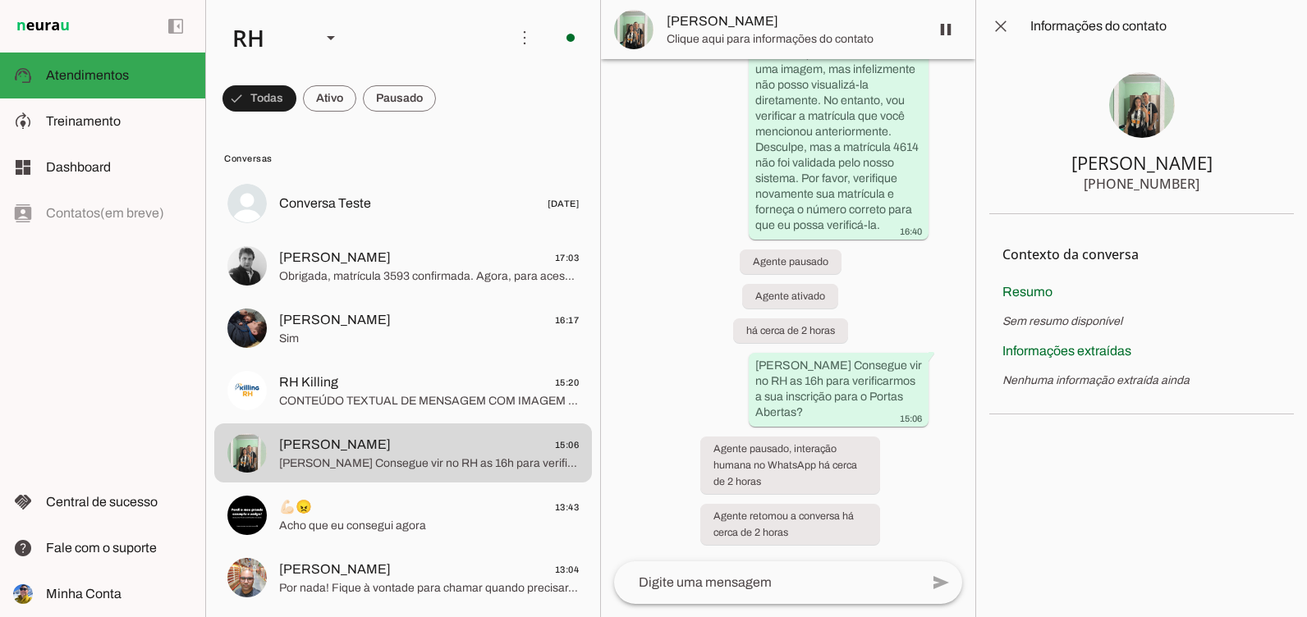
click at [1152, 115] on img at bounding box center [1142, 105] width 66 height 66
click at [996, 25] on span at bounding box center [1000, 26] width 39 height 39
